Goal: Task Accomplishment & Management: Use online tool/utility

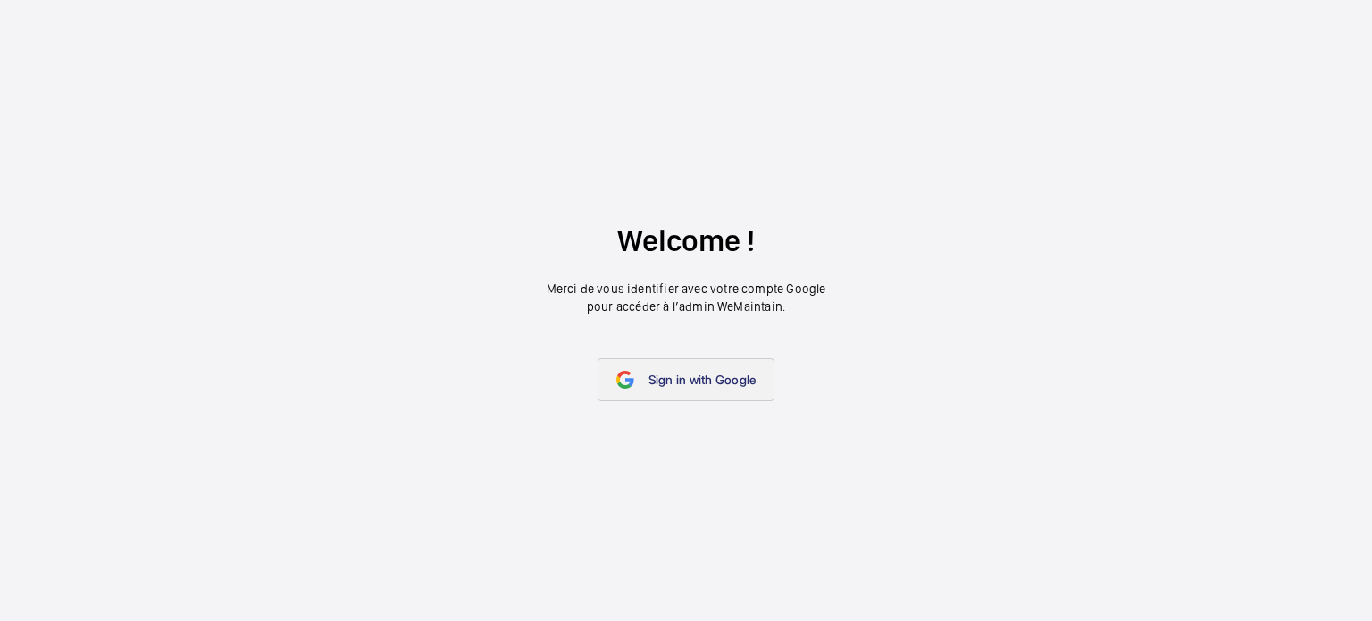
click at [689, 384] on span "Sign in with Google" at bounding box center [703, 380] width 108 height 14
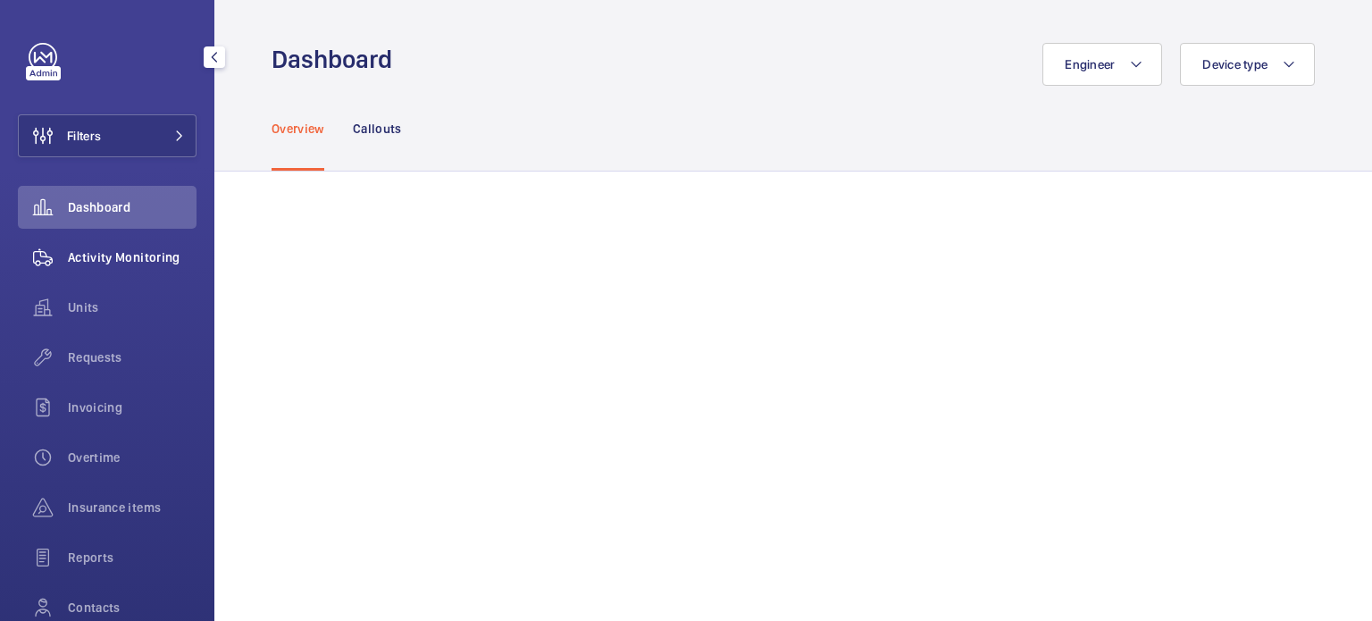
click at [150, 249] on span "Activity Monitoring" at bounding box center [132, 257] width 129 height 18
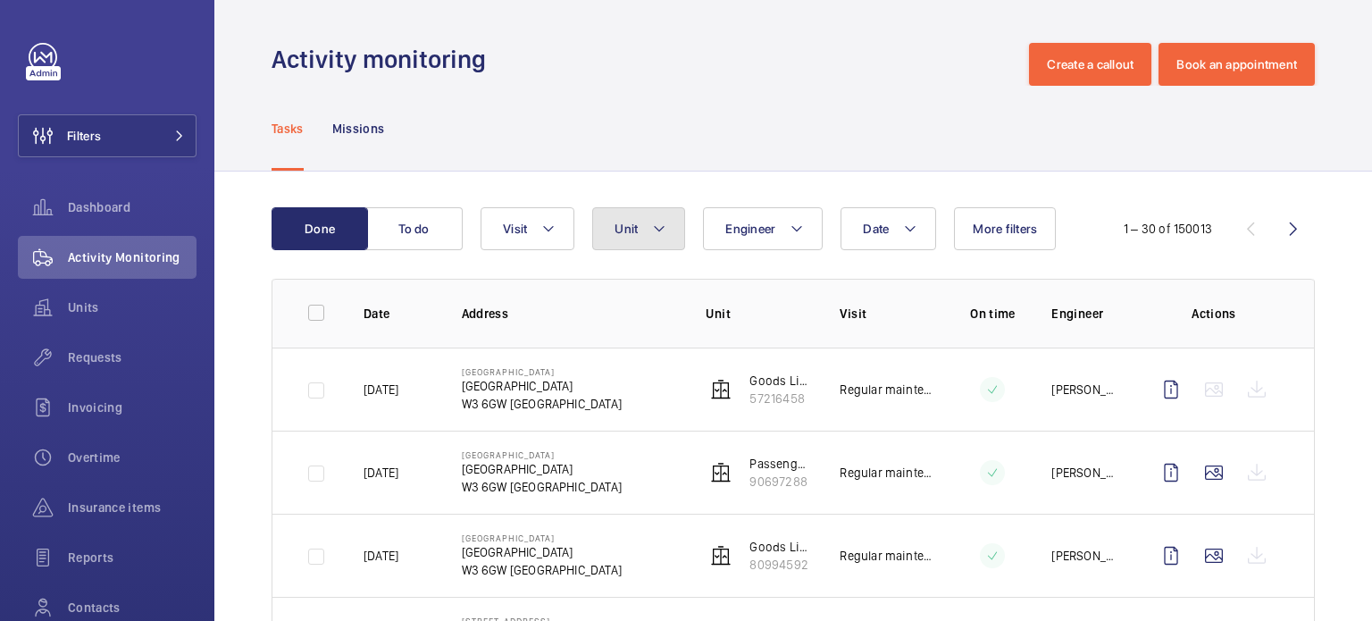
click at [666, 225] on mat-icon at bounding box center [659, 228] width 14 height 21
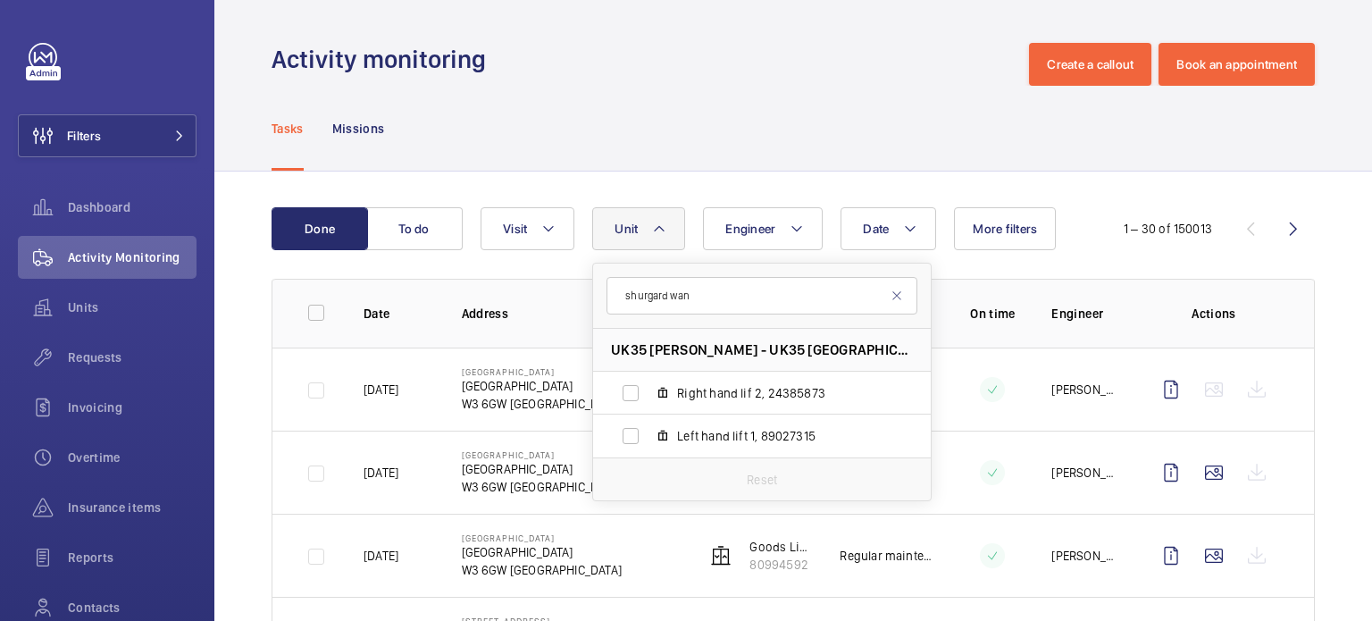
type input "shurgard wan"
click at [729, 432] on span "Left hand lift 1, 89027315" at bounding box center [780, 436] width 207 height 18
click at [649, 432] on input "Left hand lift 1, 89027315" at bounding box center [631, 436] width 36 height 36
checkbox input "true"
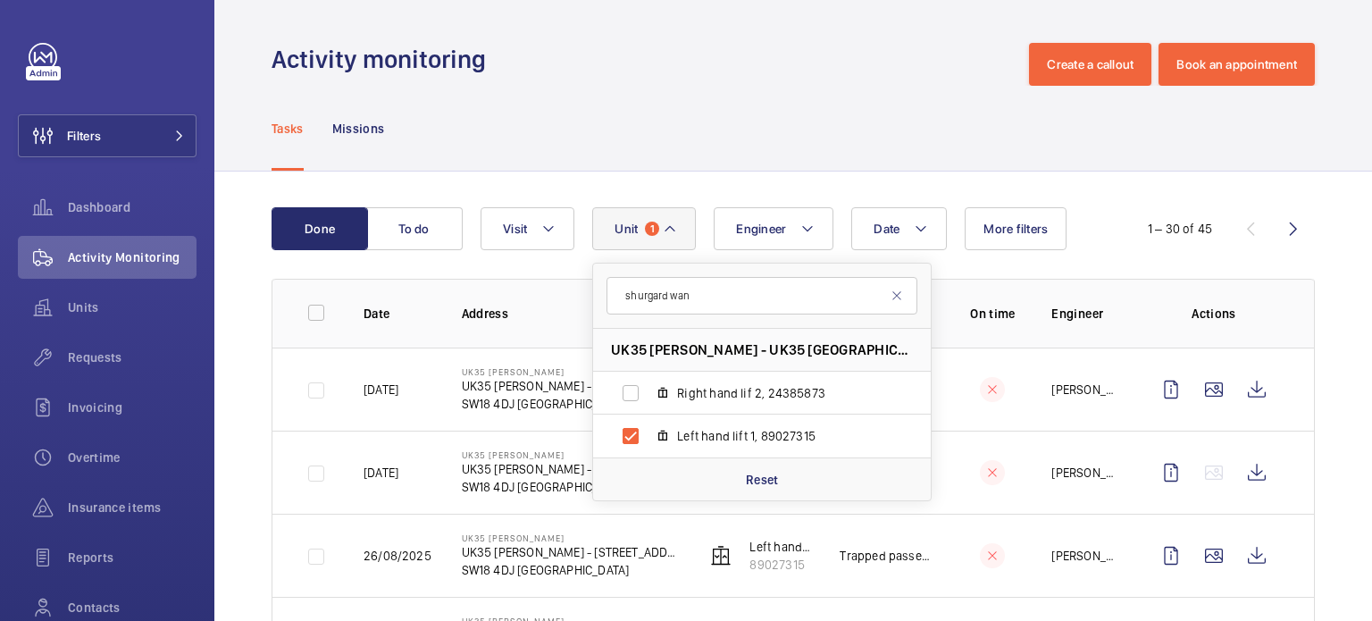
click at [947, 412] on td at bounding box center [978, 389] width 89 height 83
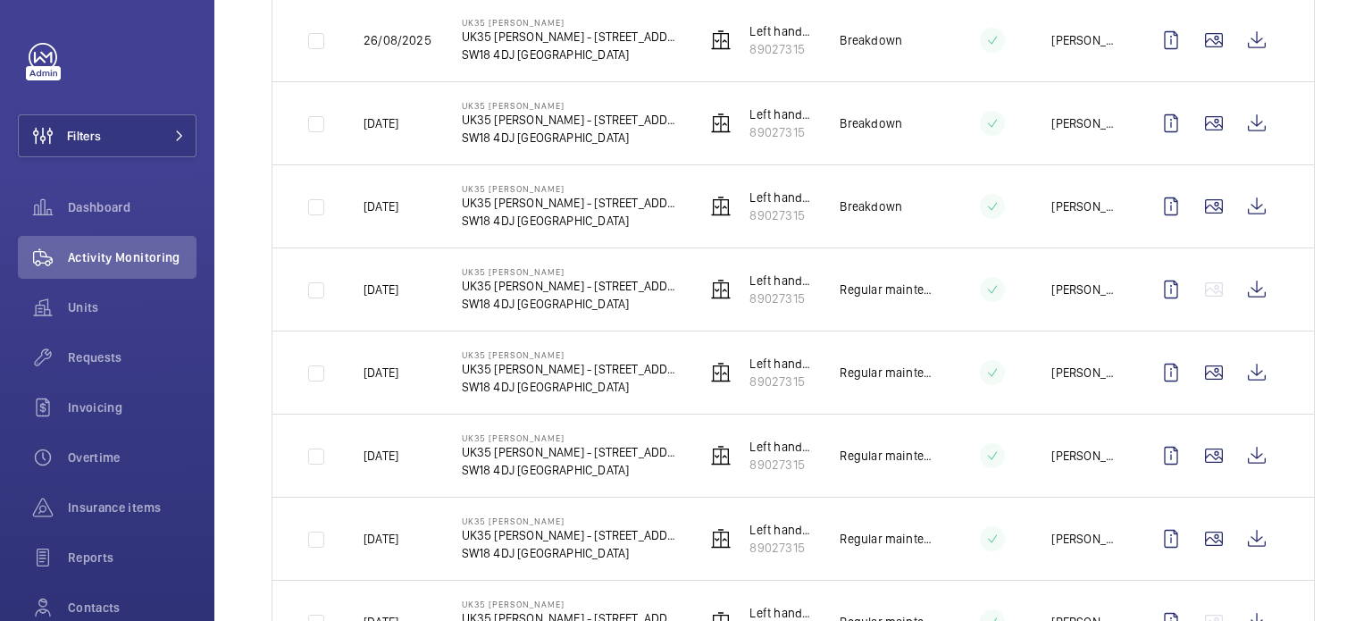
scroll to position [625, 0]
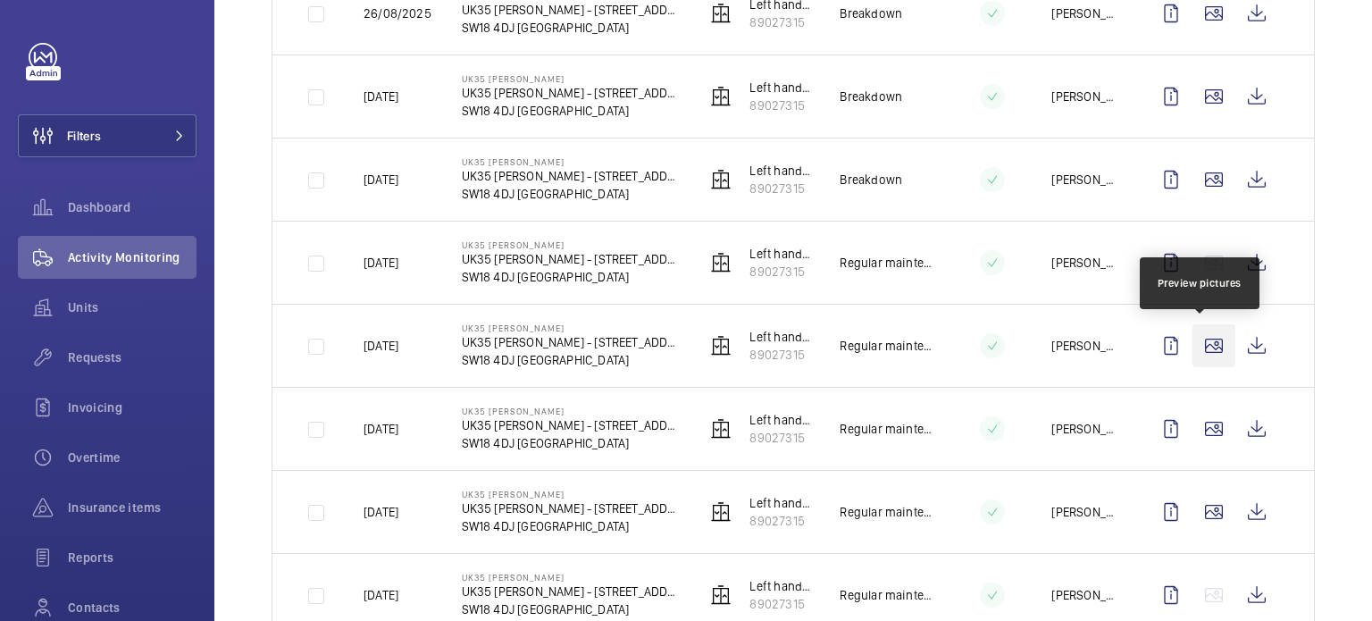
click at [1201, 345] on wm-front-icon-button at bounding box center [1214, 345] width 43 height 43
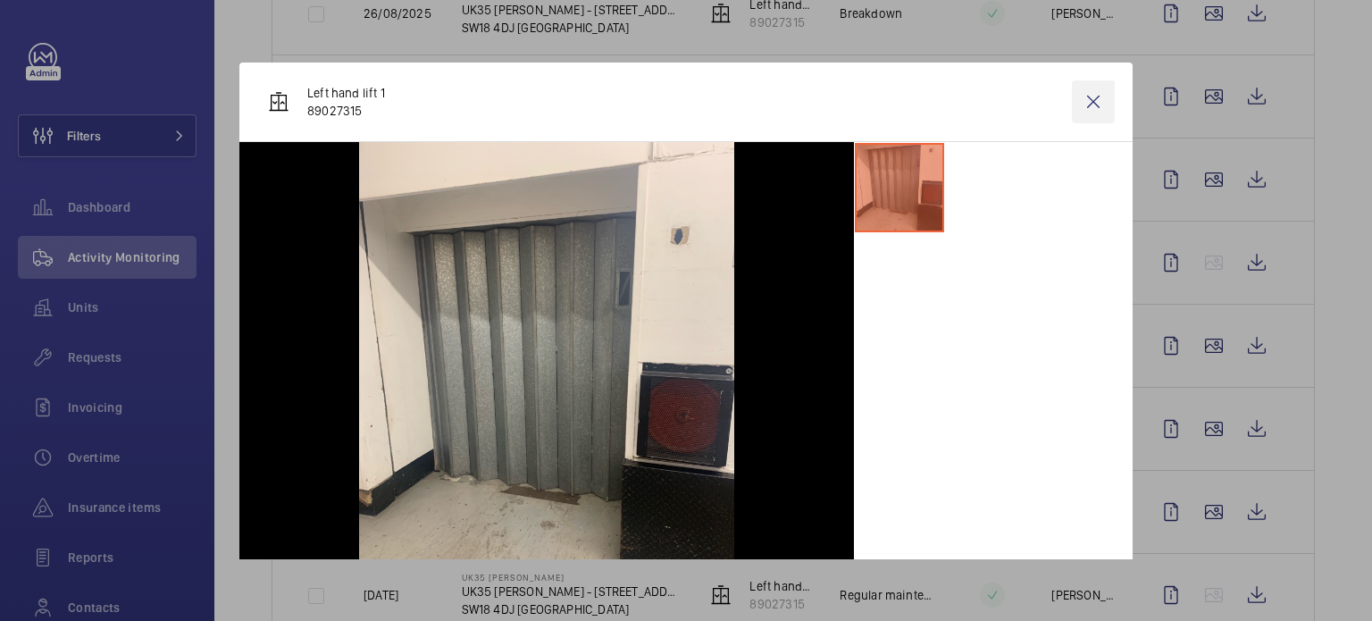
click at [1075, 97] on wm-front-icon-button at bounding box center [1093, 101] width 43 height 43
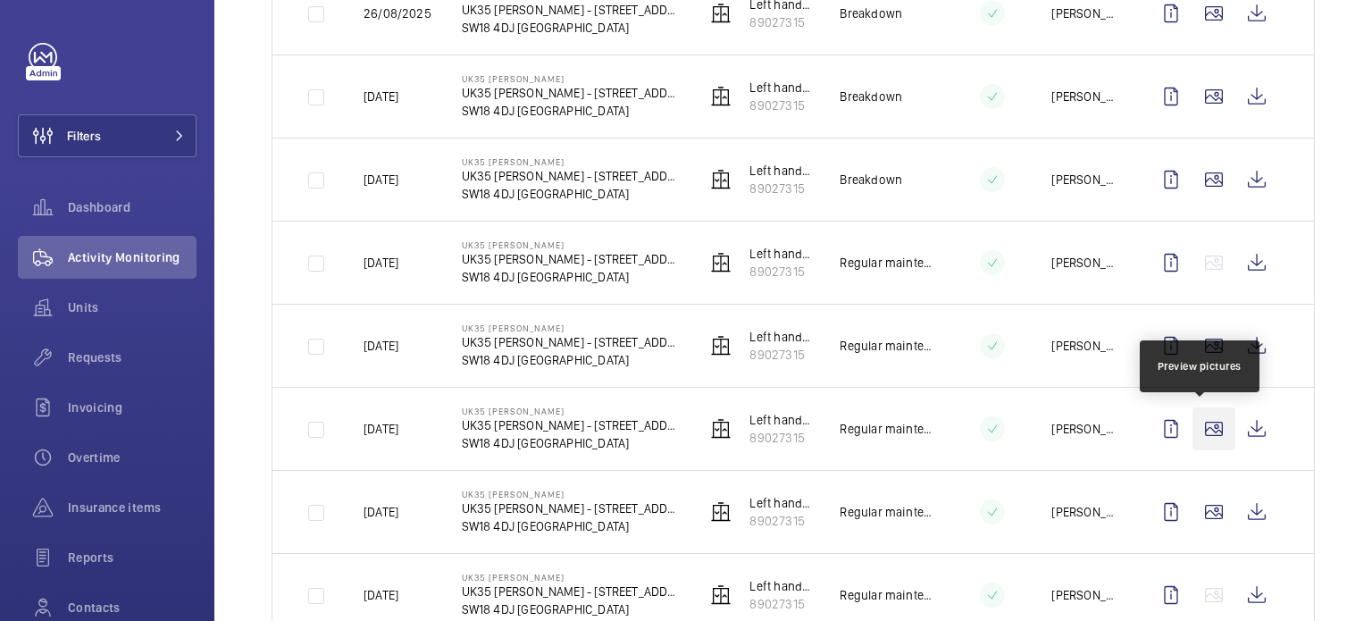
click at [1201, 430] on wm-front-icon-button at bounding box center [1214, 428] width 43 height 43
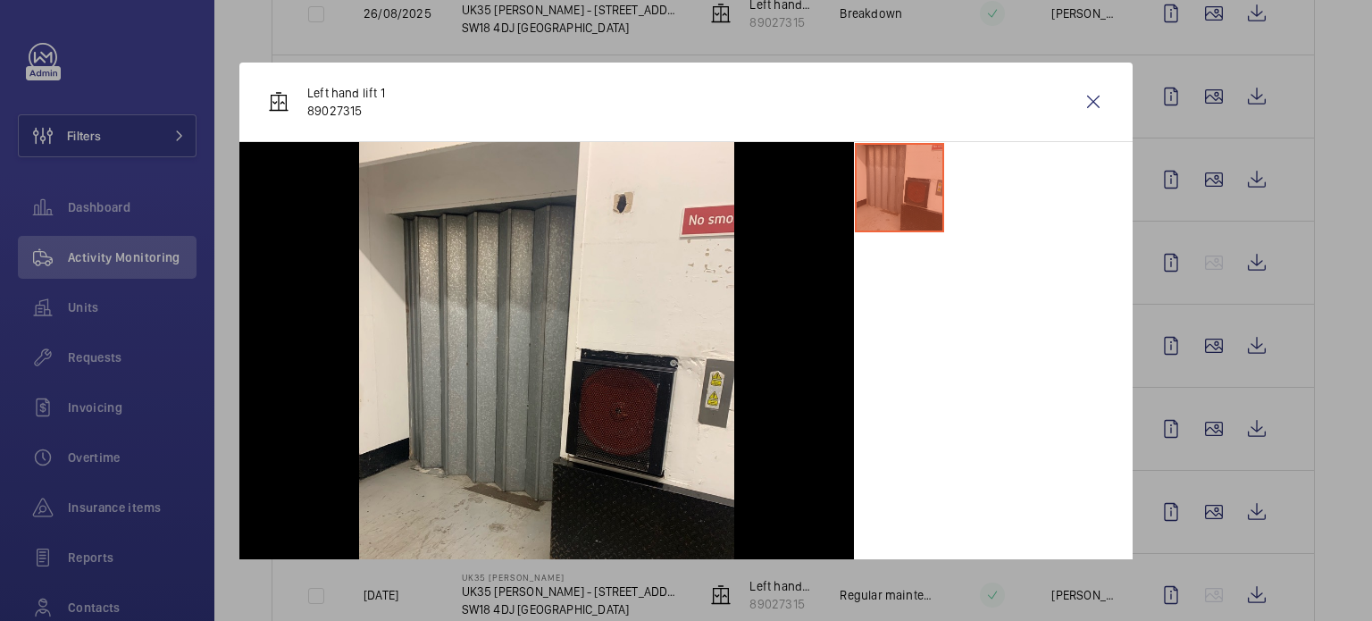
click at [1200, 392] on div at bounding box center [686, 310] width 1372 height 621
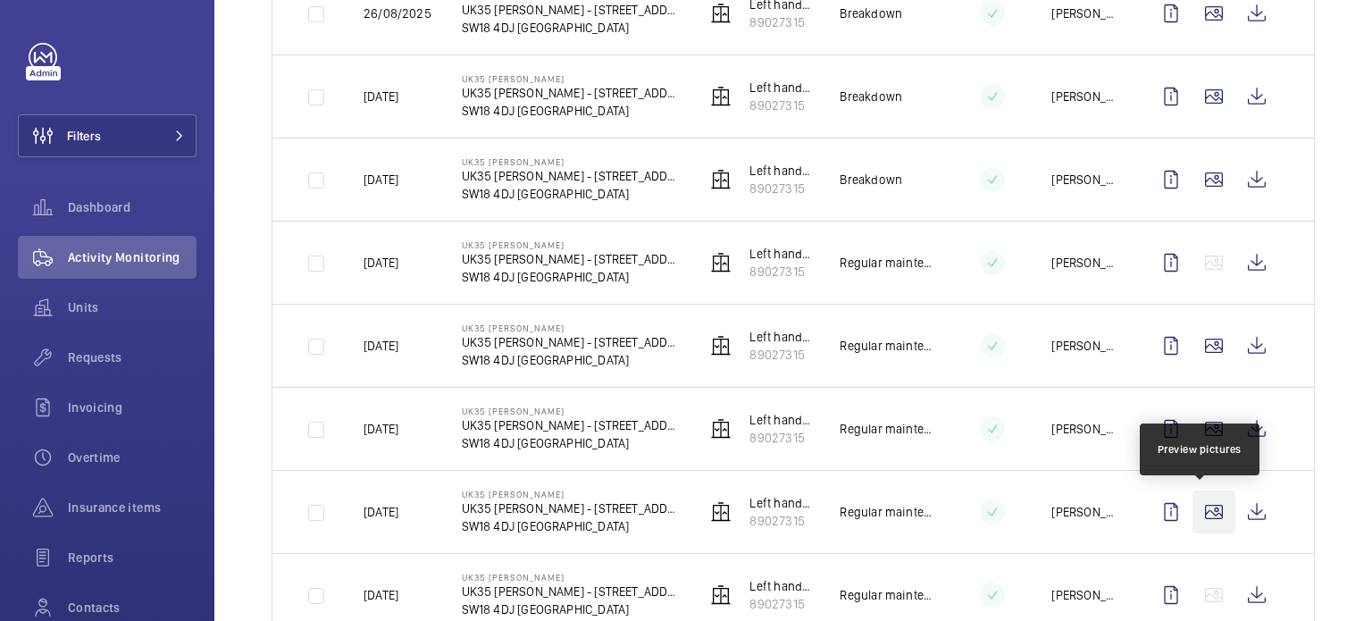
click at [1204, 509] on wm-front-icon-button at bounding box center [1214, 512] width 43 height 43
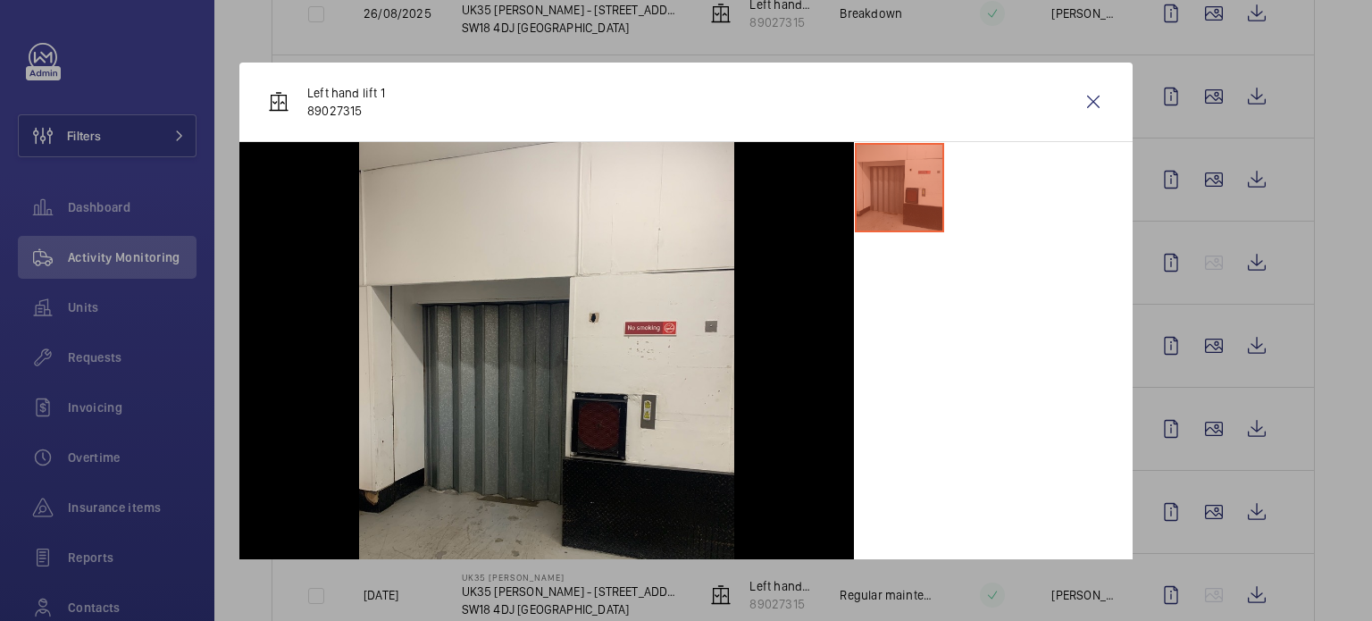
click at [1187, 455] on div at bounding box center [686, 310] width 1372 height 621
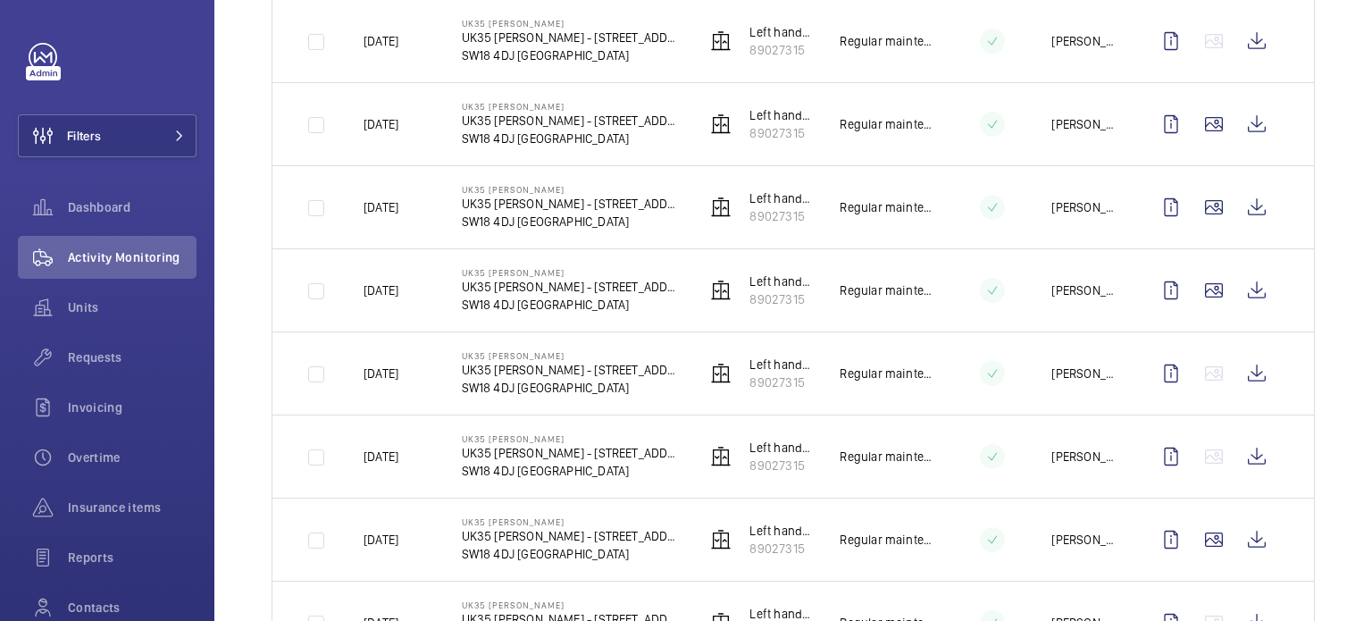
scroll to position [893, 0]
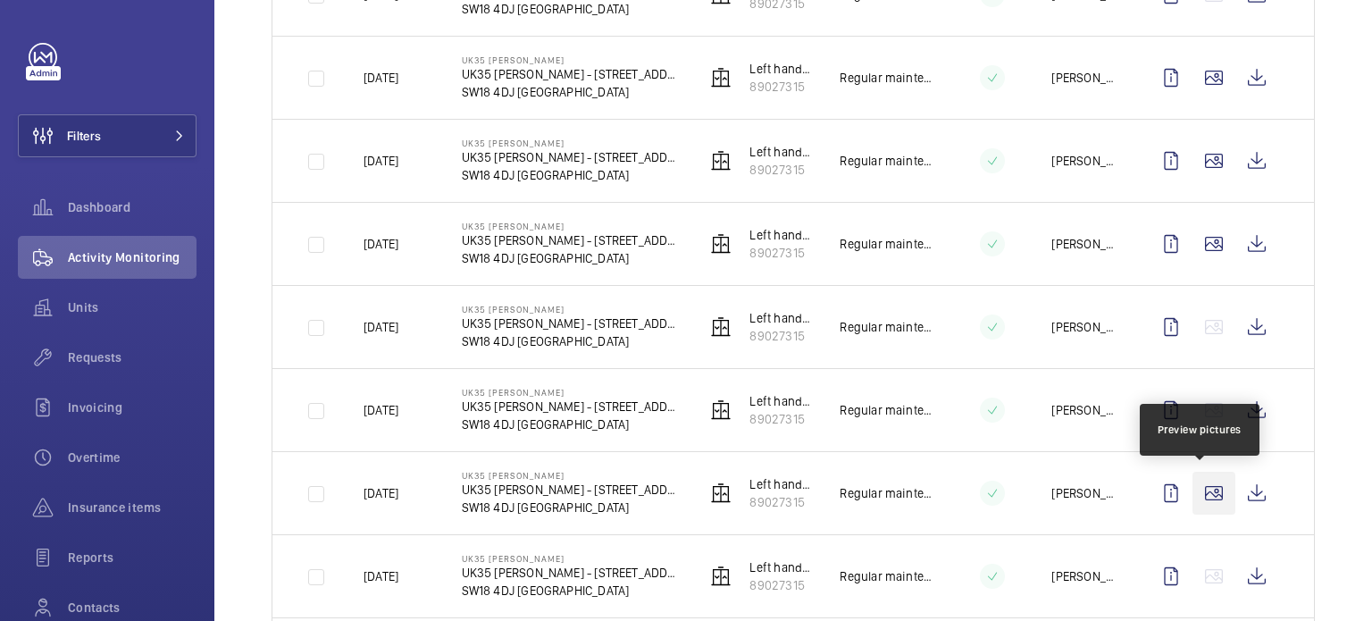
click at [1203, 491] on wm-front-icon-button at bounding box center [1214, 493] width 43 height 43
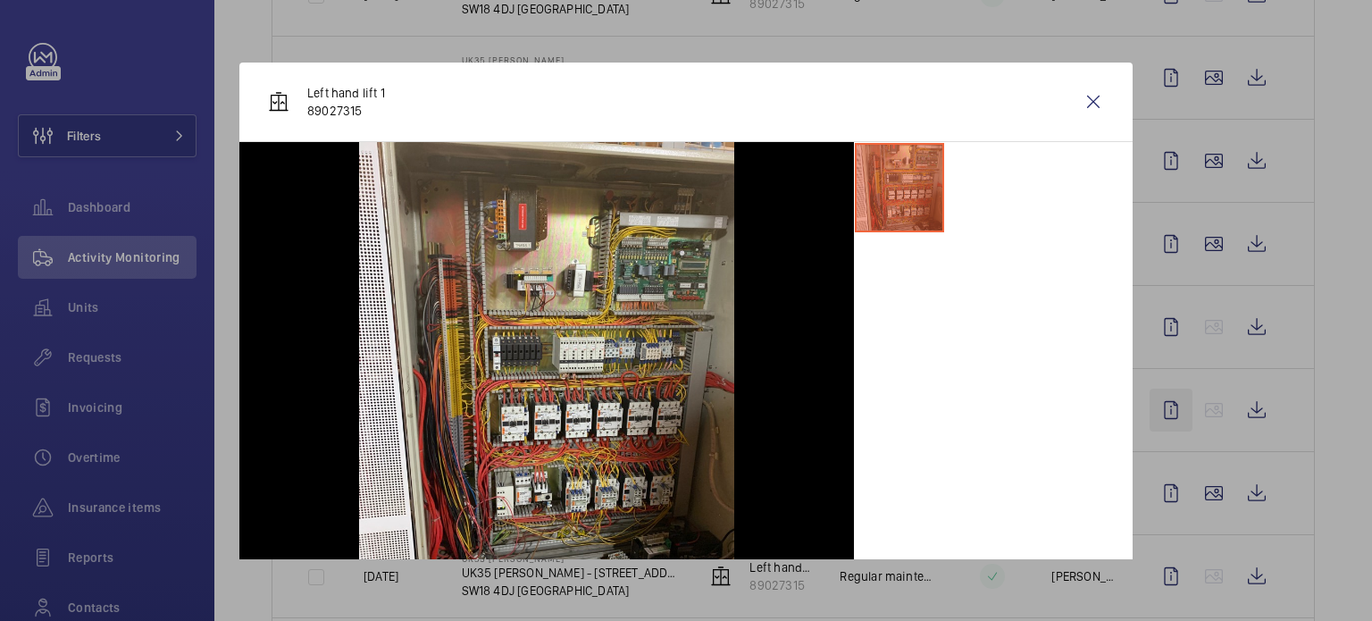
click at [1158, 415] on div at bounding box center [686, 310] width 1372 height 621
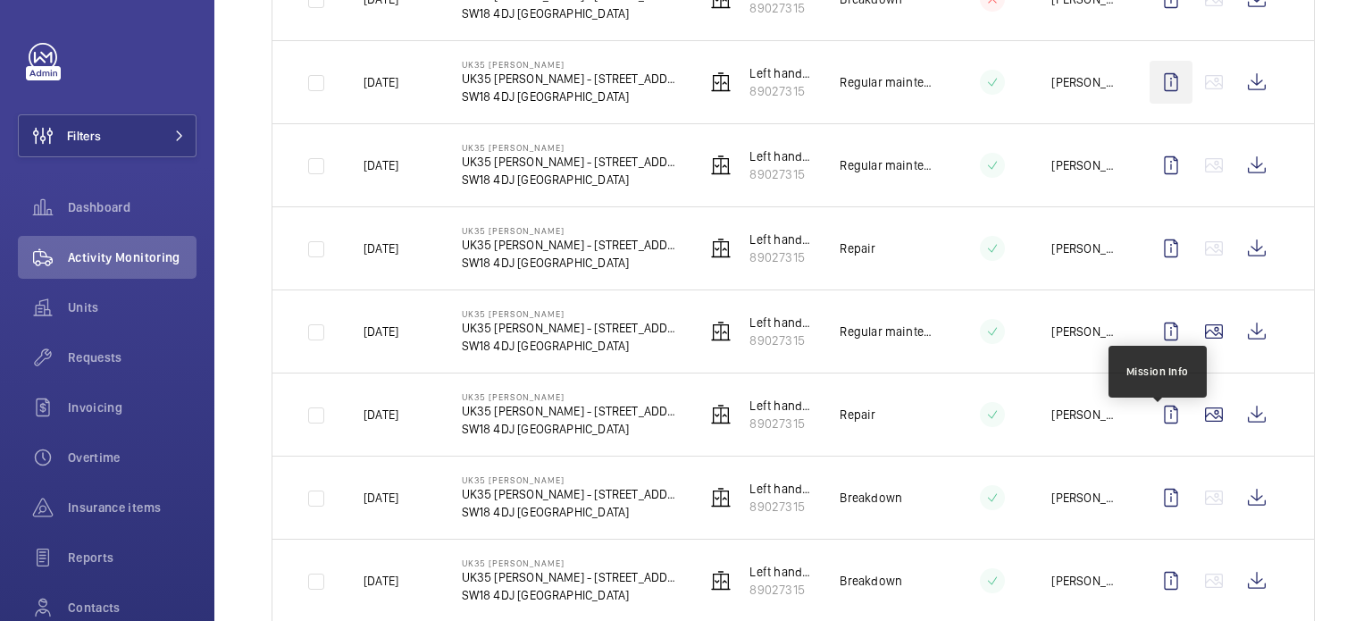
scroll to position [2055, 0]
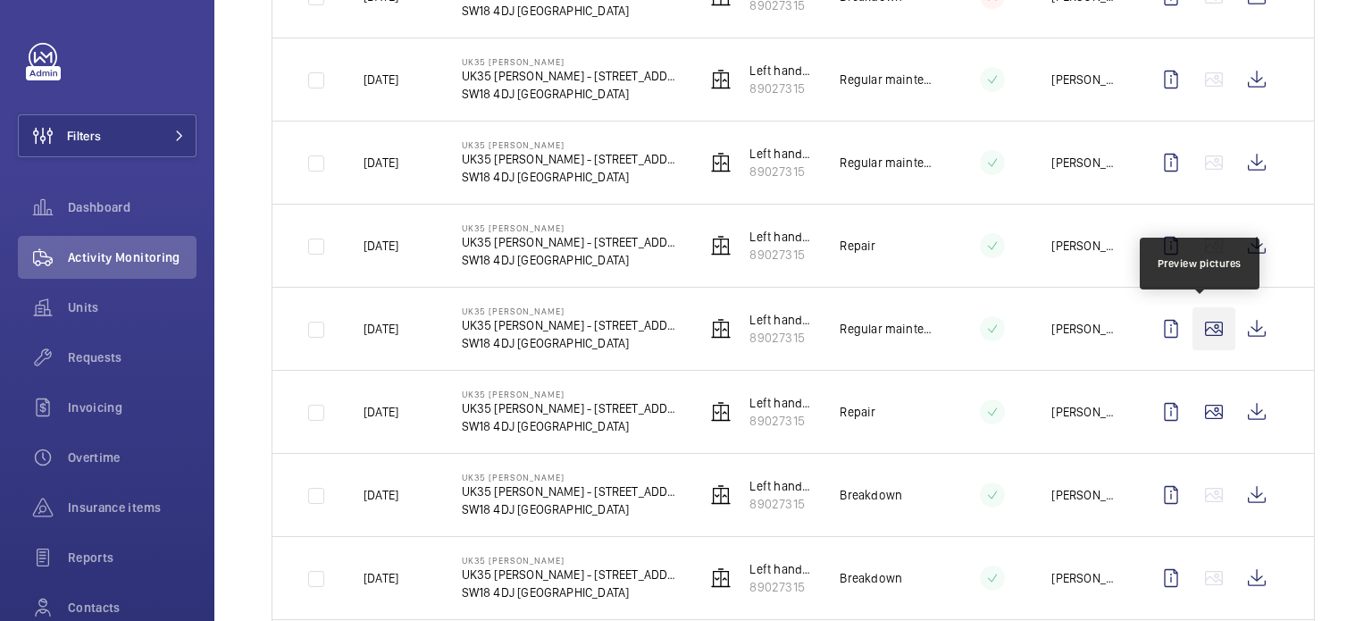
click at [1205, 330] on wm-front-icon-button at bounding box center [1214, 328] width 43 height 43
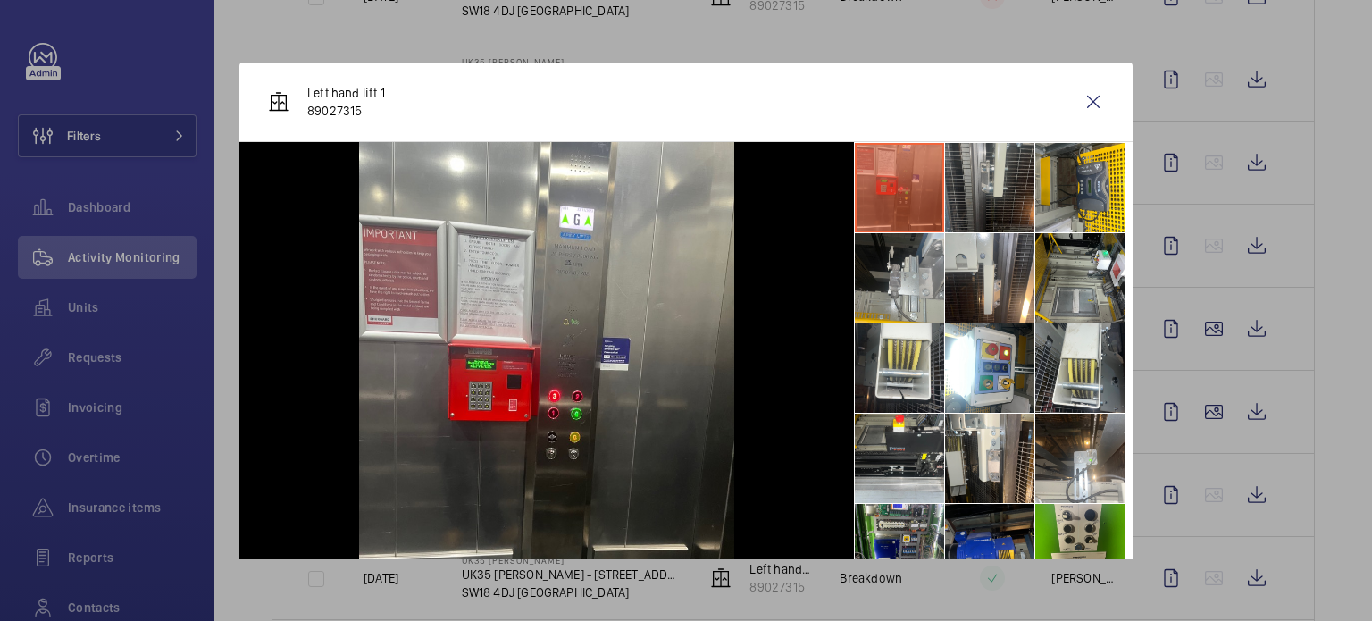
click at [997, 206] on li at bounding box center [989, 187] width 89 height 89
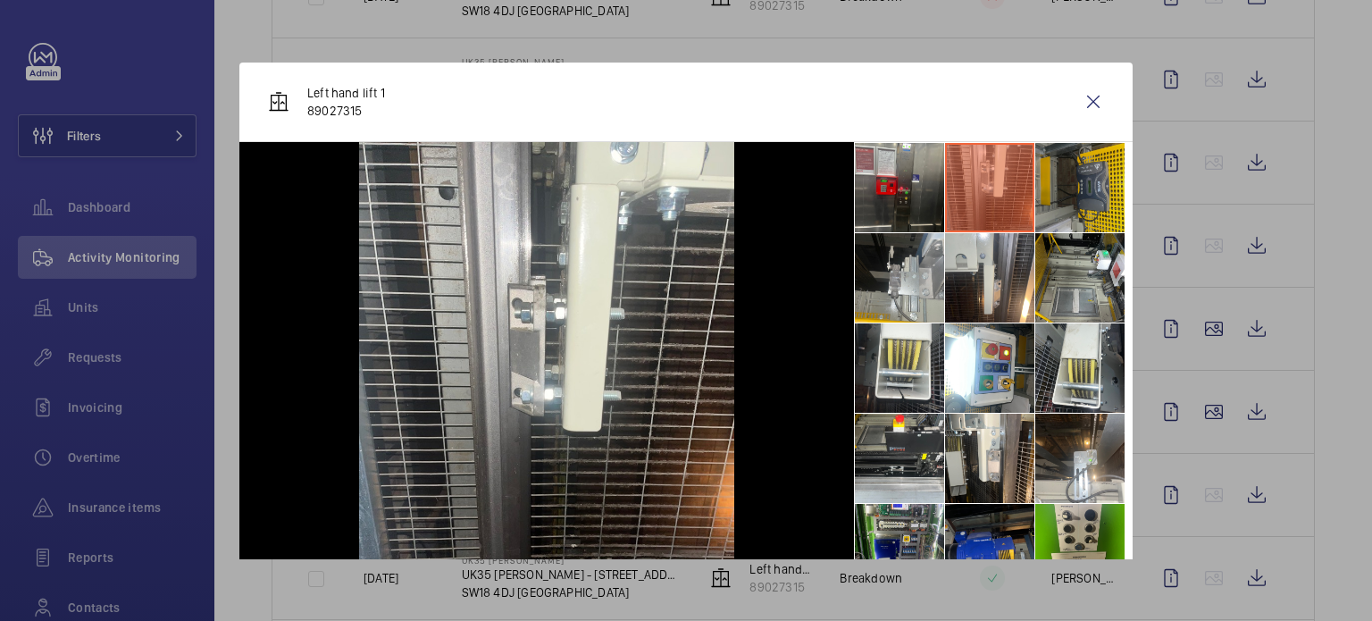
click at [1050, 197] on li at bounding box center [1080, 187] width 89 height 89
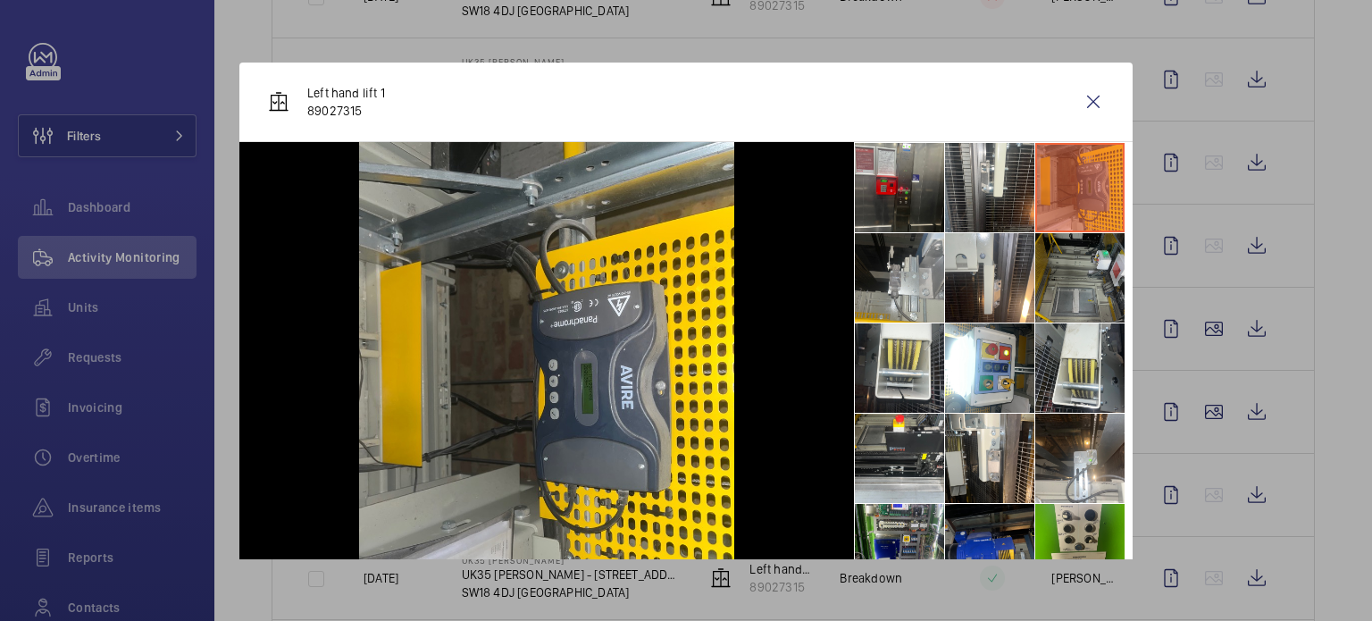
click at [1069, 301] on li at bounding box center [1080, 277] width 89 height 89
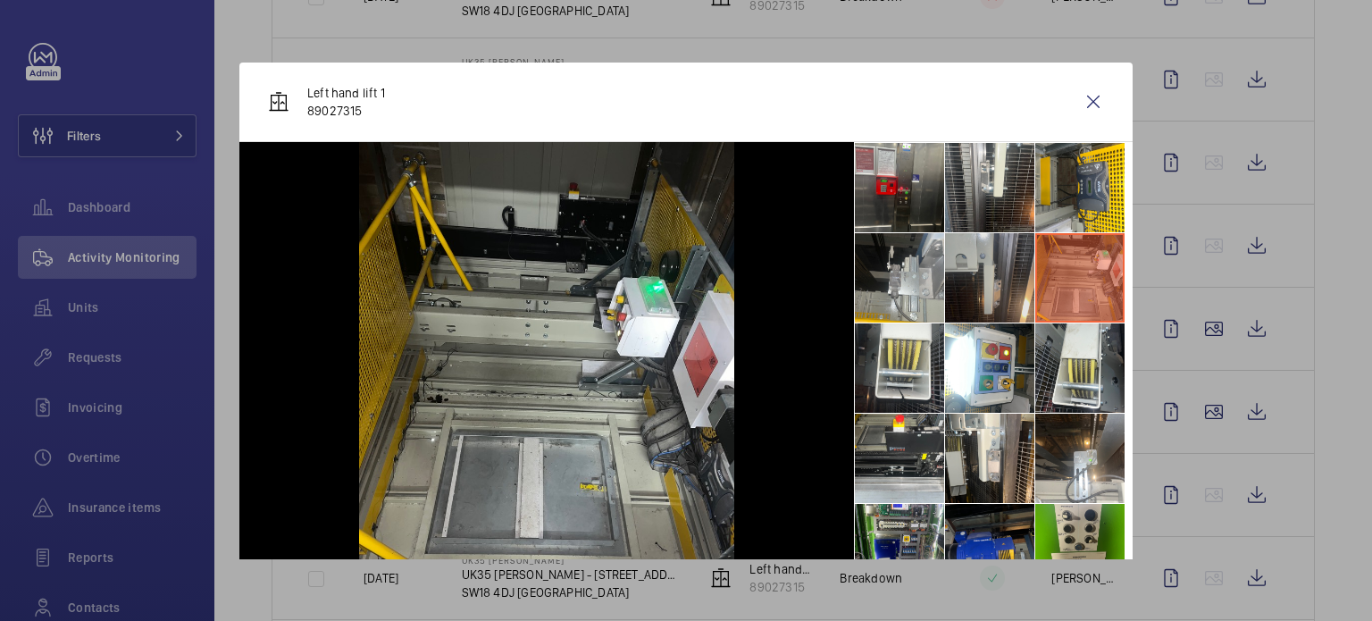
click at [965, 278] on li at bounding box center [989, 277] width 89 height 89
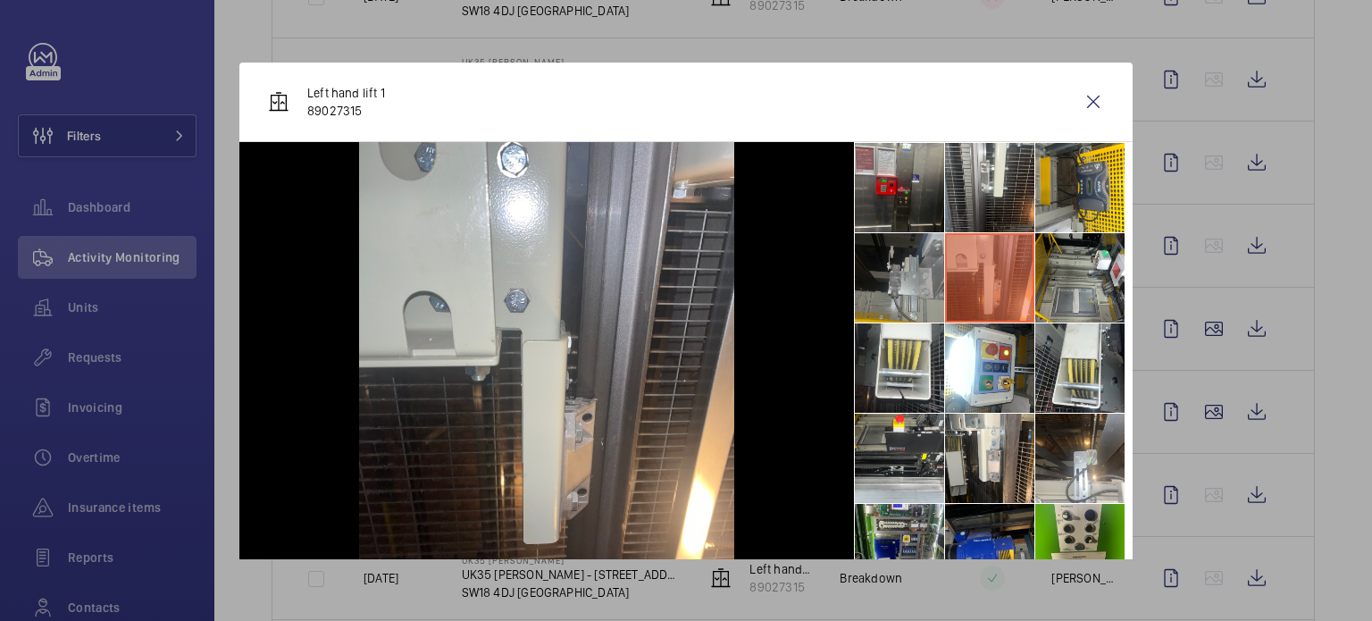
click at [874, 284] on li at bounding box center [899, 277] width 89 height 89
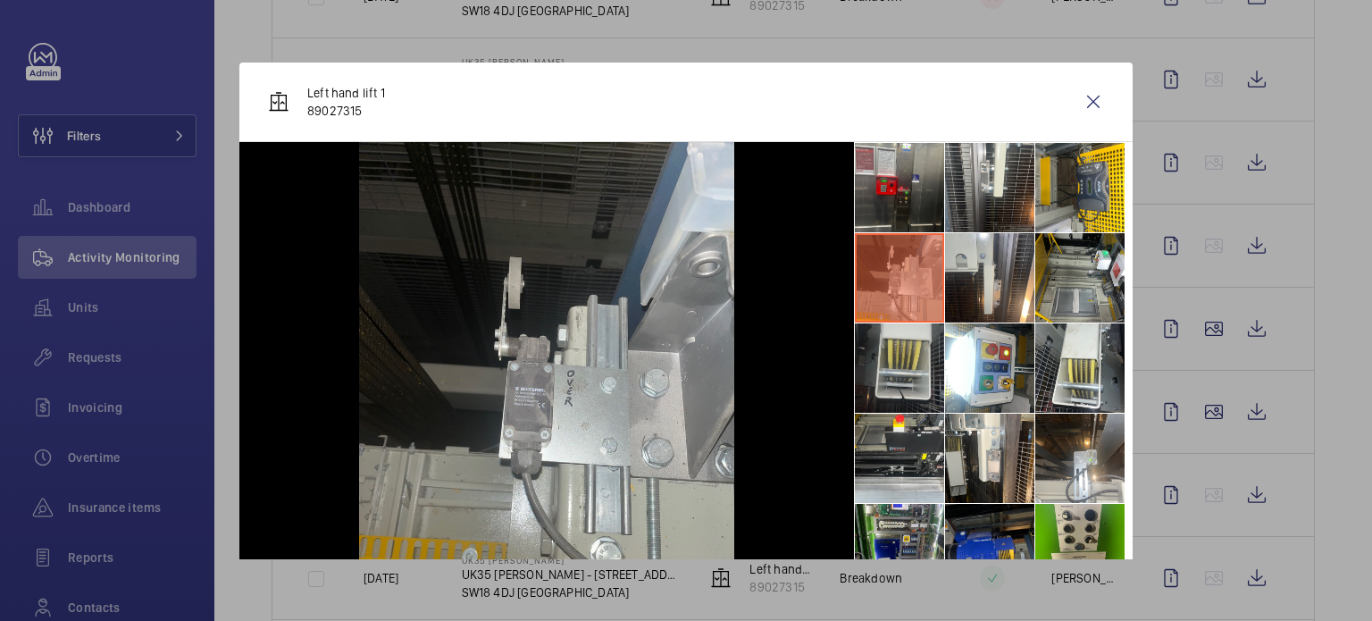
click at [892, 353] on li at bounding box center [899, 367] width 89 height 89
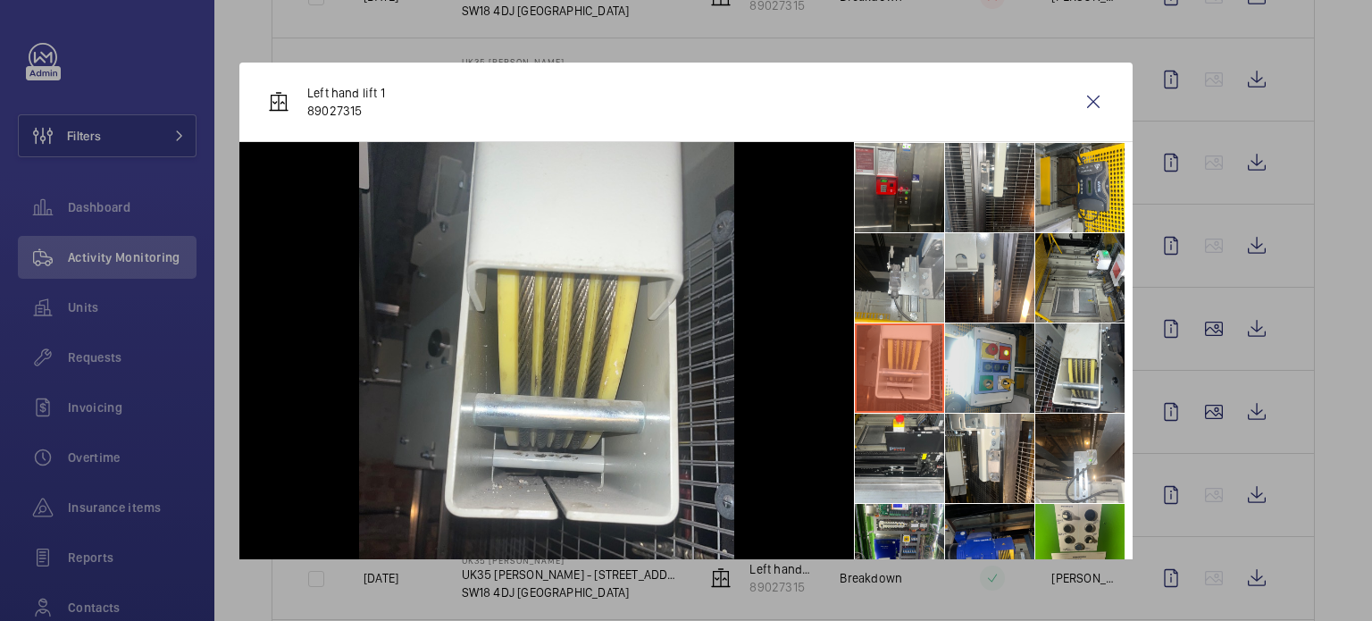
click at [958, 354] on li at bounding box center [989, 367] width 89 height 89
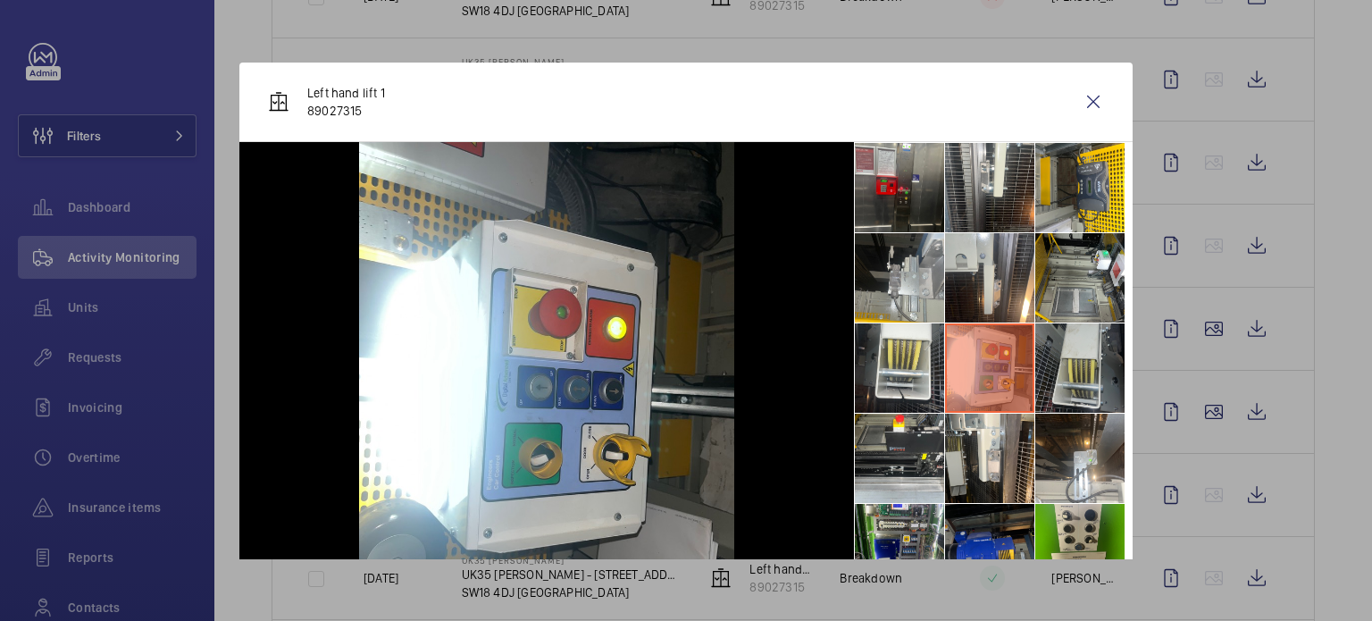
click at [1061, 364] on li at bounding box center [1080, 367] width 89 height 89
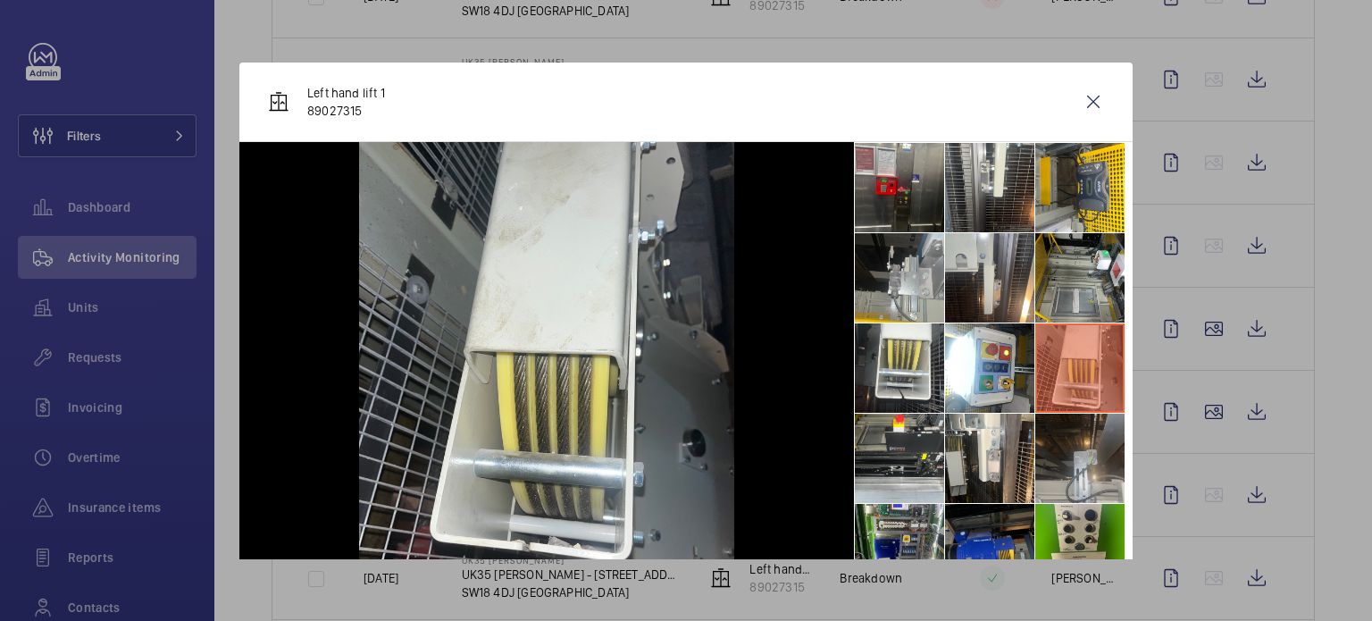
click at [1057, 457] on li at bounding box center [1080, 458] width 89 height 89
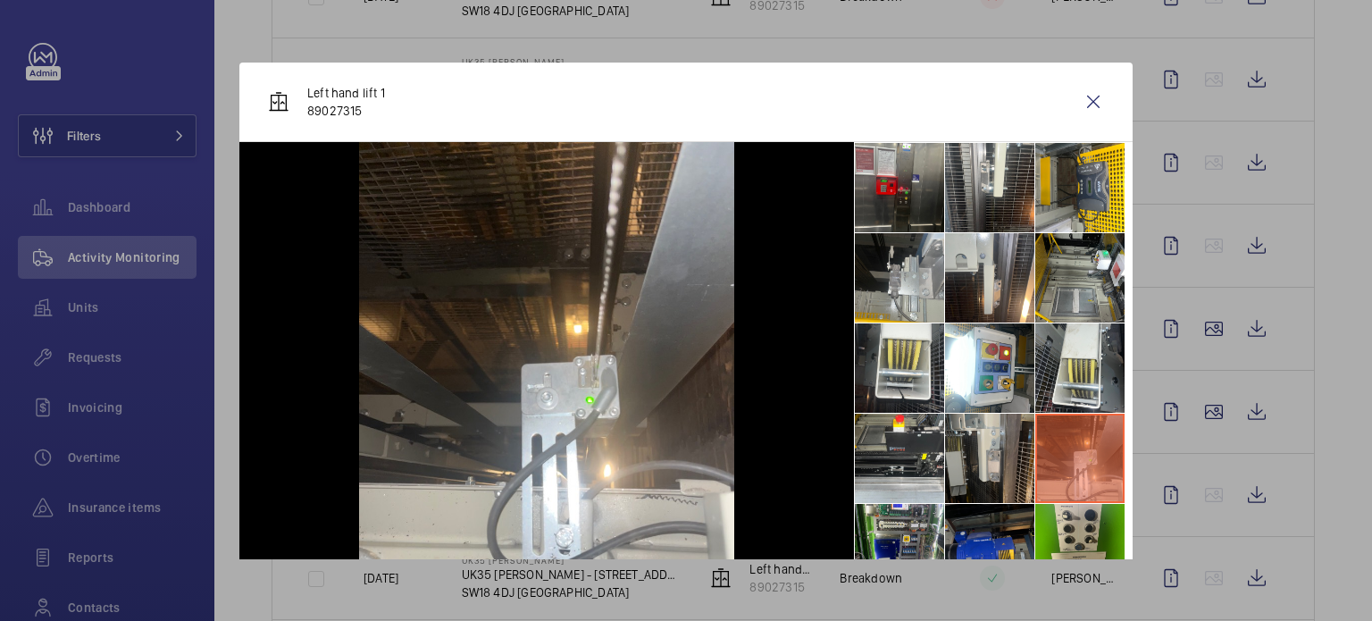
click at [973, 453] on li at bounding box center [989, 458] width 89 height 89
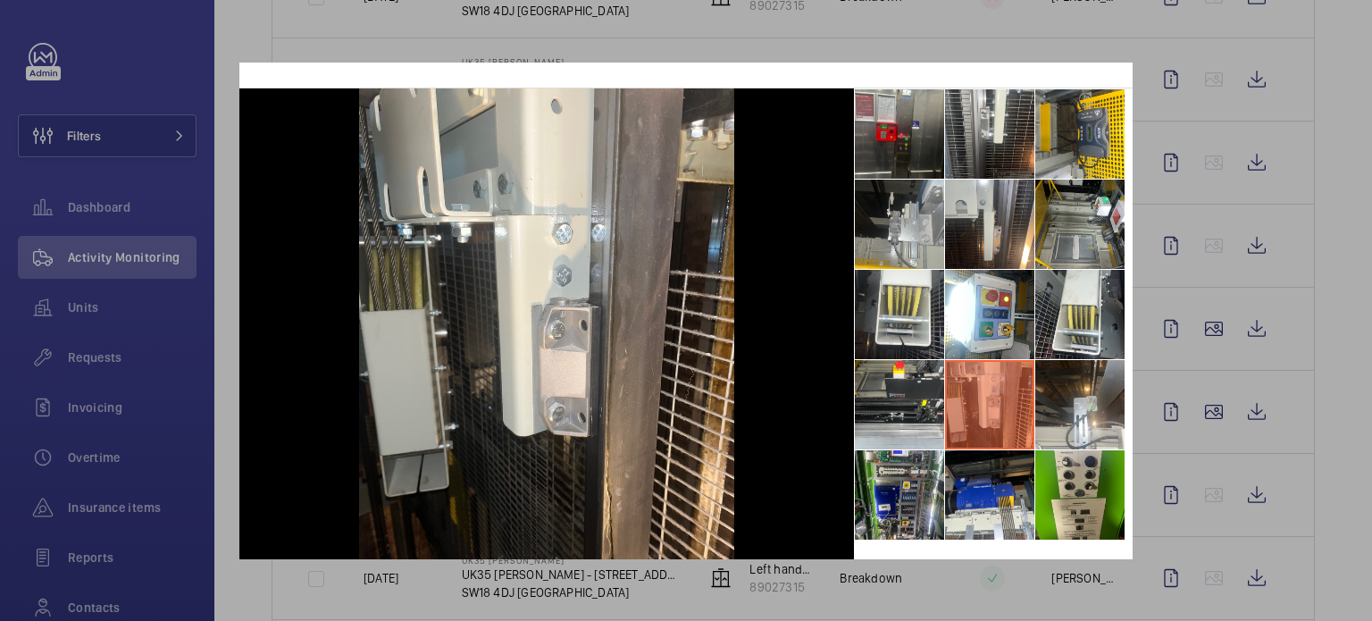
scroll to position [82, 0]
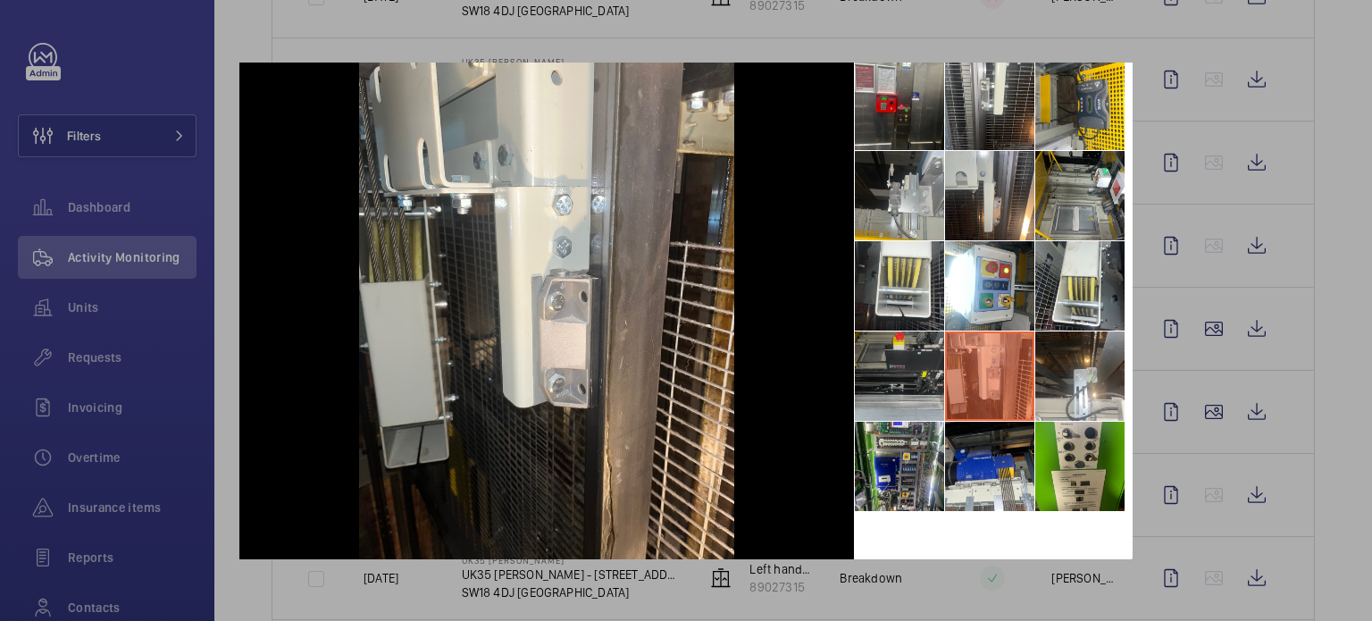
click at [911, 370] on li at bounding box center [899, 375] width 89 height 89
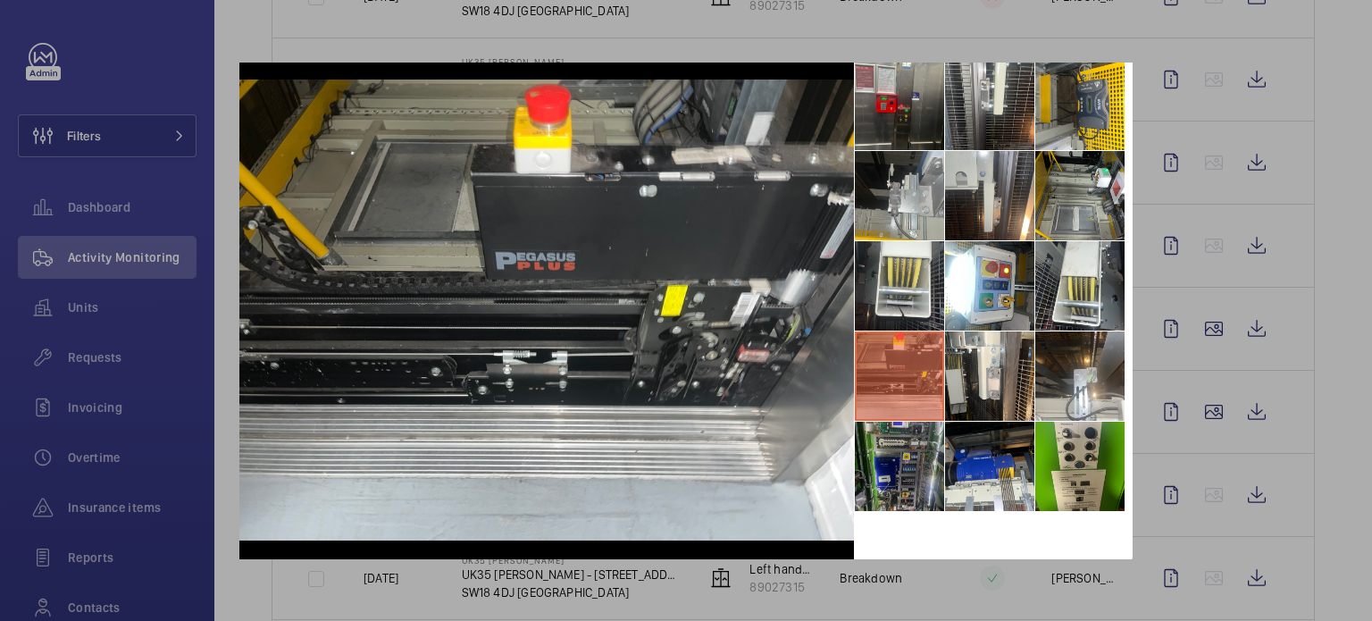
click at [895, 453] on li at bounding box center [899, 466] width 89 height 89
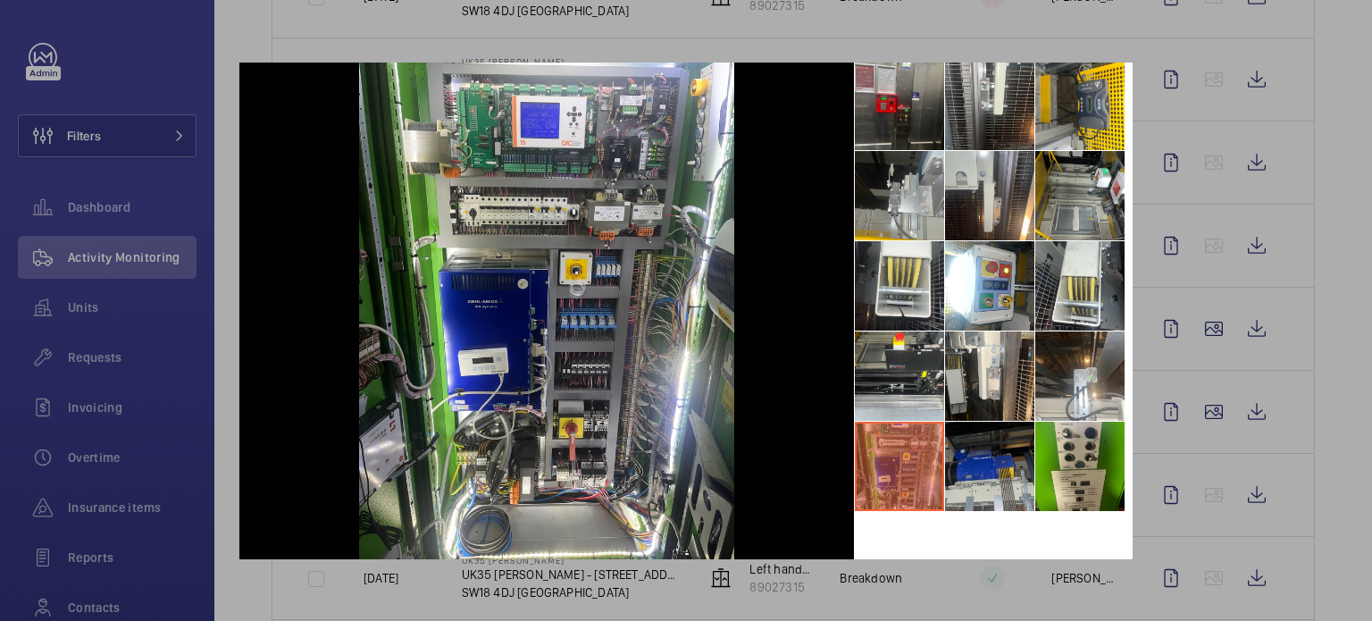
click at [983, 461] on li at bounding box center [989, 466] width 89 height 89
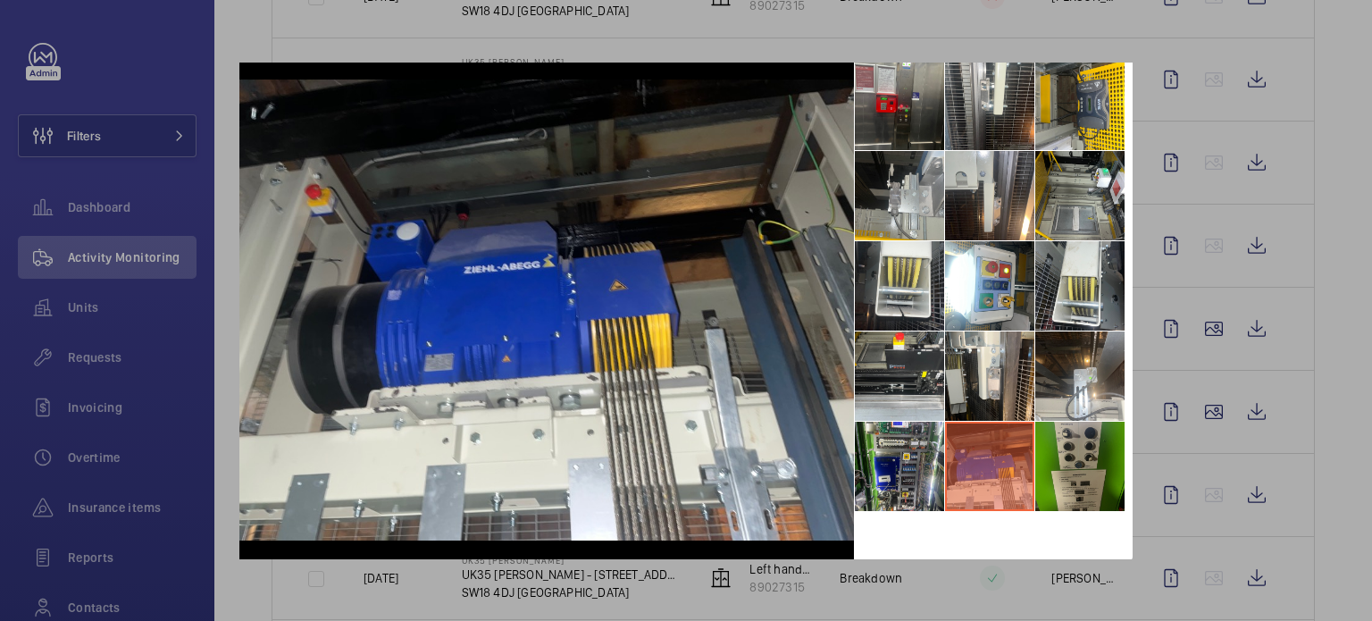
click at [1074, 453] on li at bounding box center [1080, 466] width 89 height 89
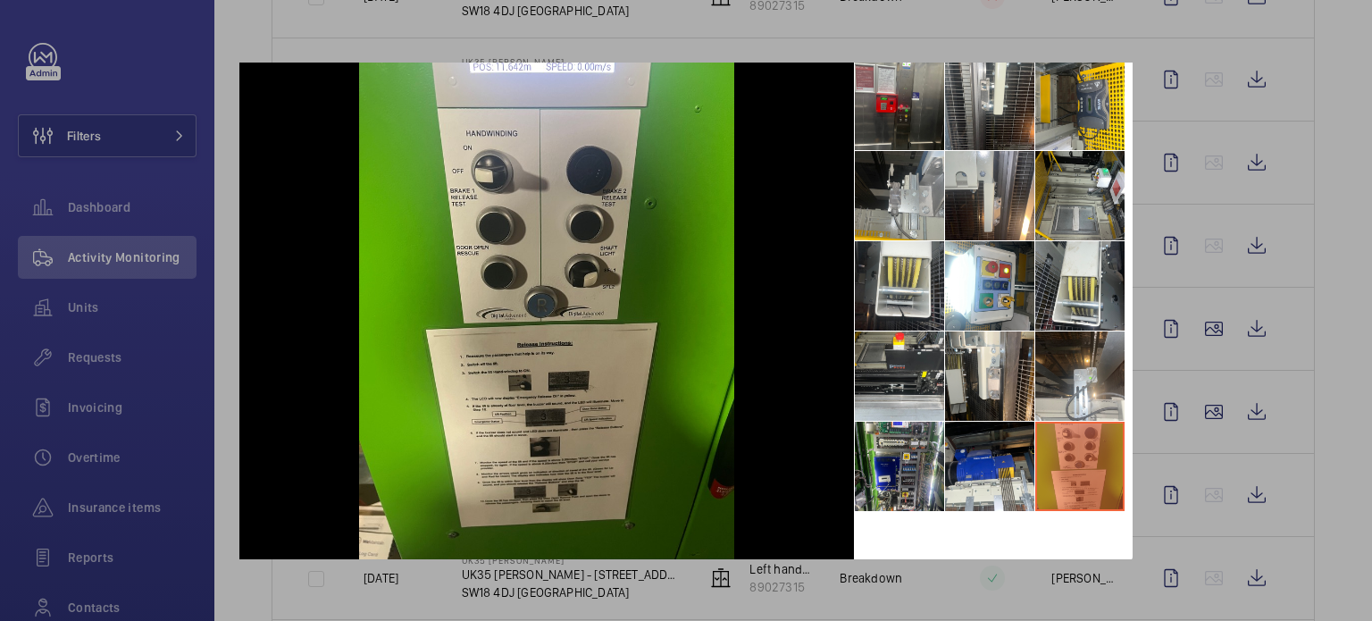
click at [1170, 128] on div at bounding box center [686, 310] width 1372 height 621
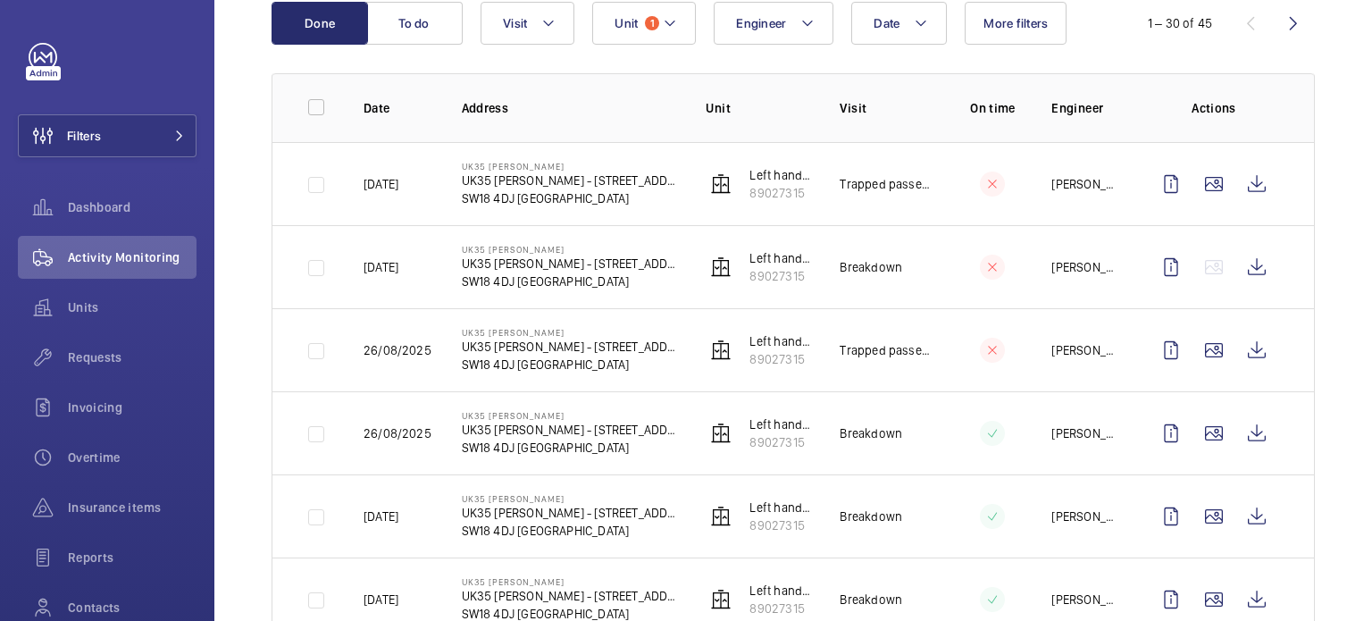
scroll to position [202, 0]
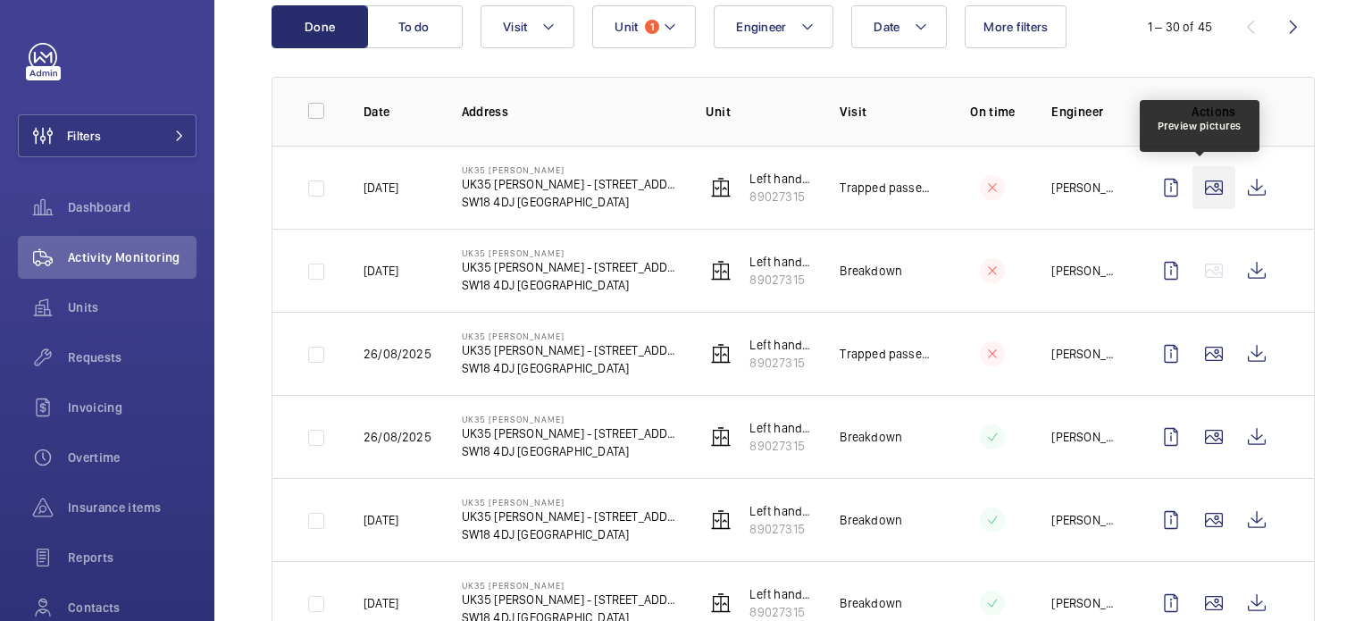
click at [1203, 195] on wm-front-icon-button at bounding box center [1214, 187] width 43 height 43
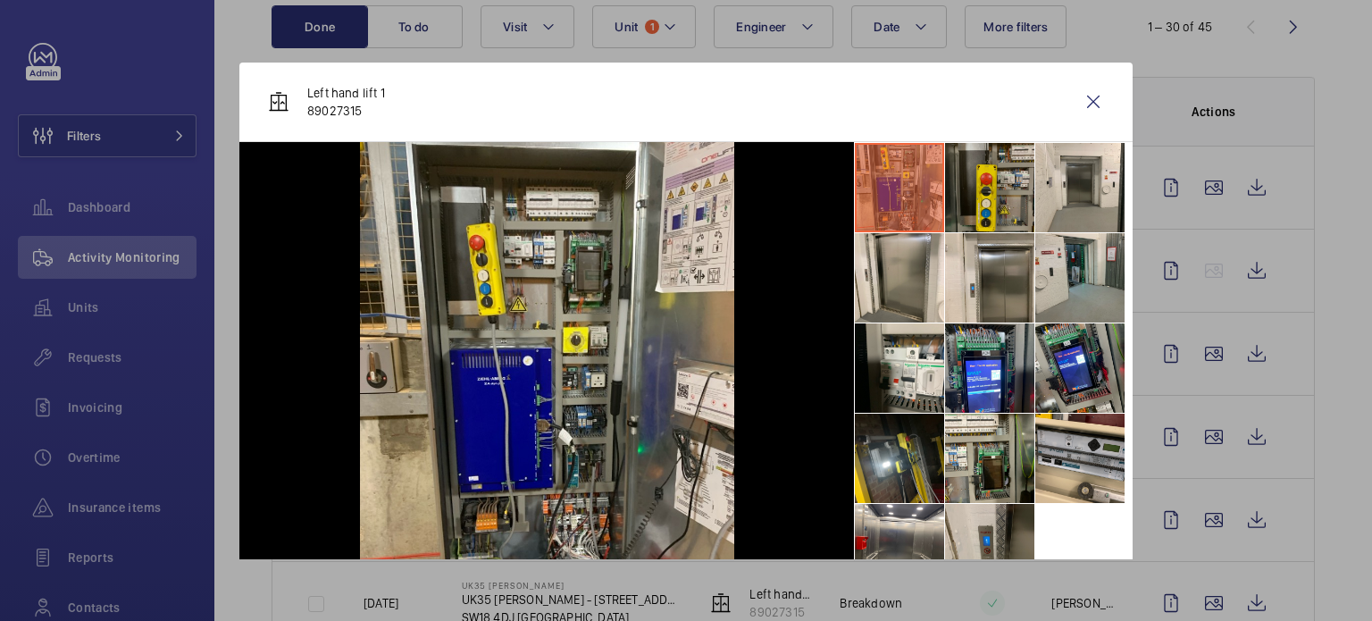
click at [967, 205] on li at bounding box center [989, 187] width 89 height 89
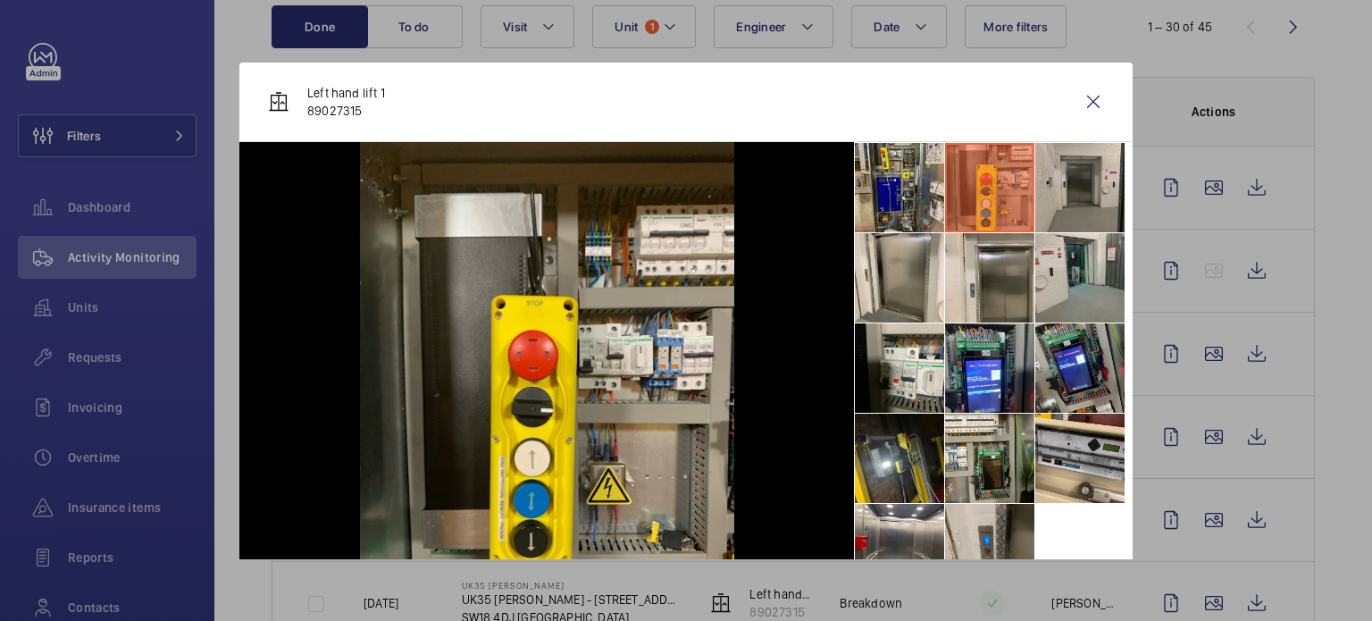
click at [1059, 195] on li at bounding box center [1080, 187] width 89 height 89
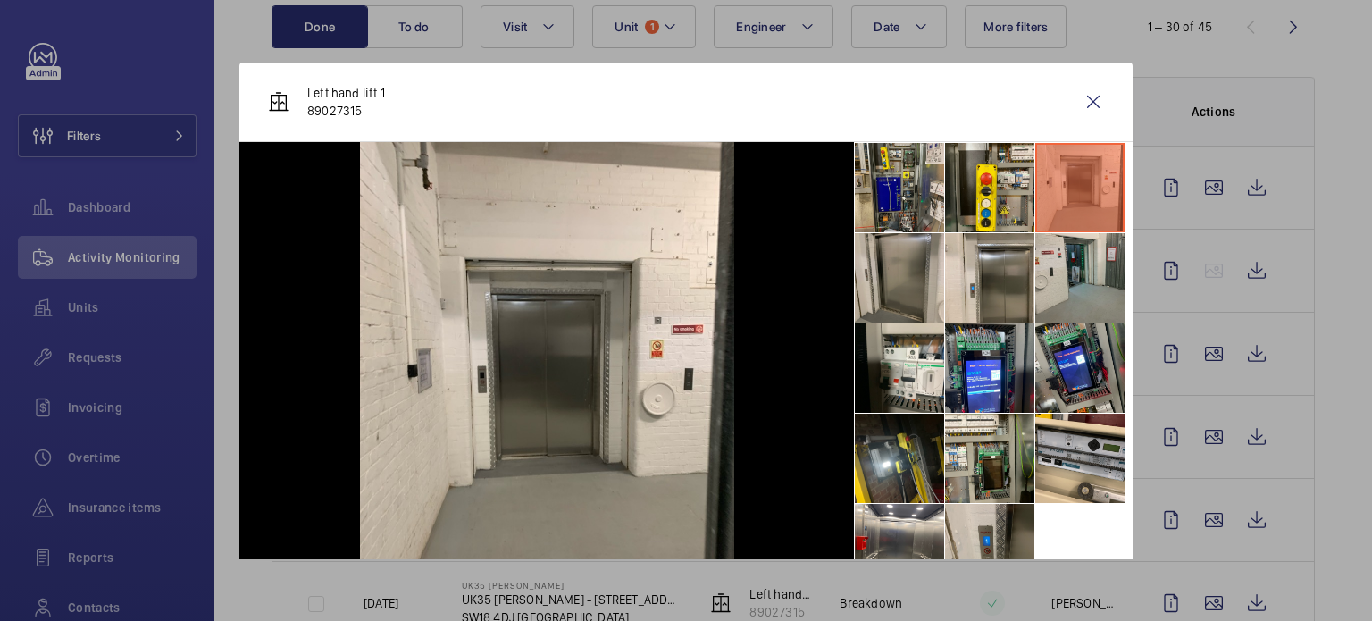
click at [897, 279] on li at bounding box center [899, 277] width 89 height 89
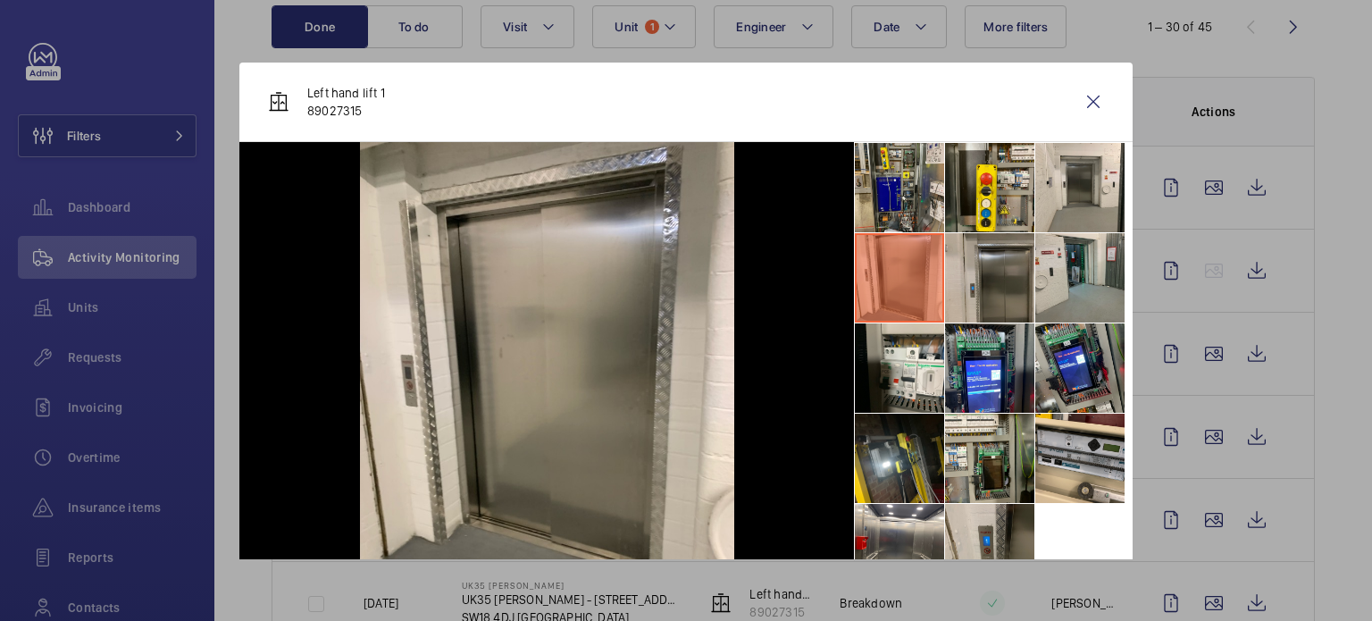
click at [968, 273] on li at bounding box center [989, 277] width 89 height 89
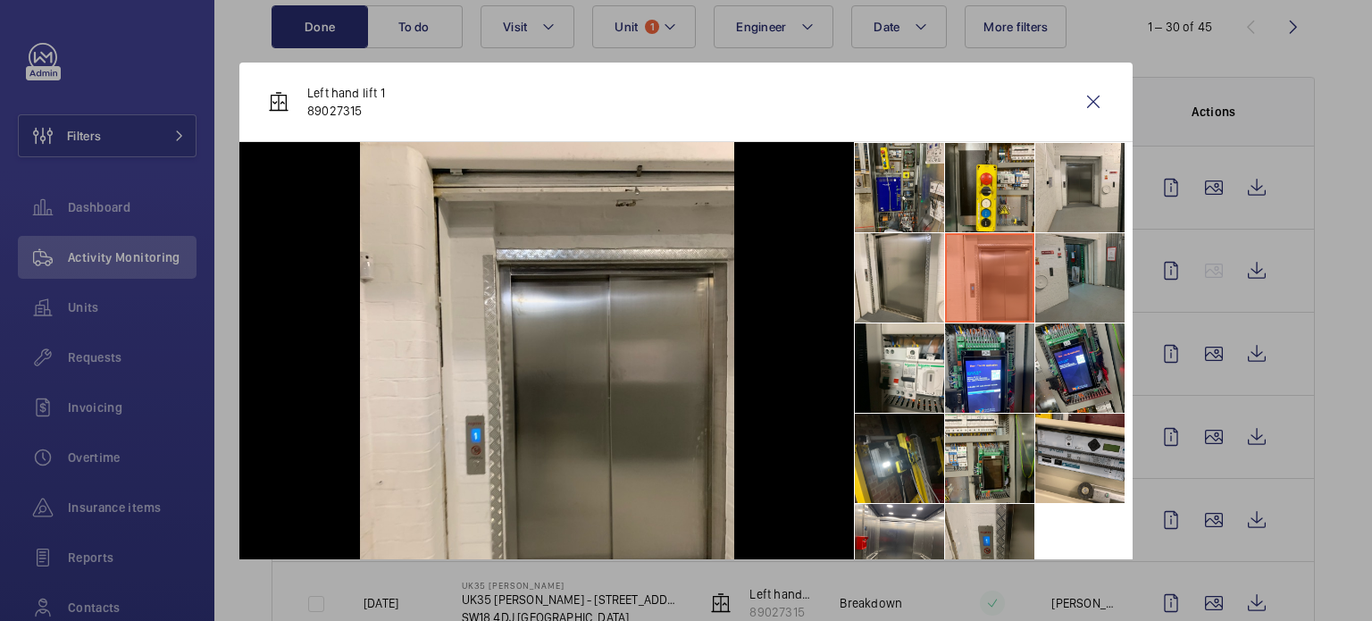
click at [1055, 276] on li at bounding box center [1080, 277] width 89 height 89
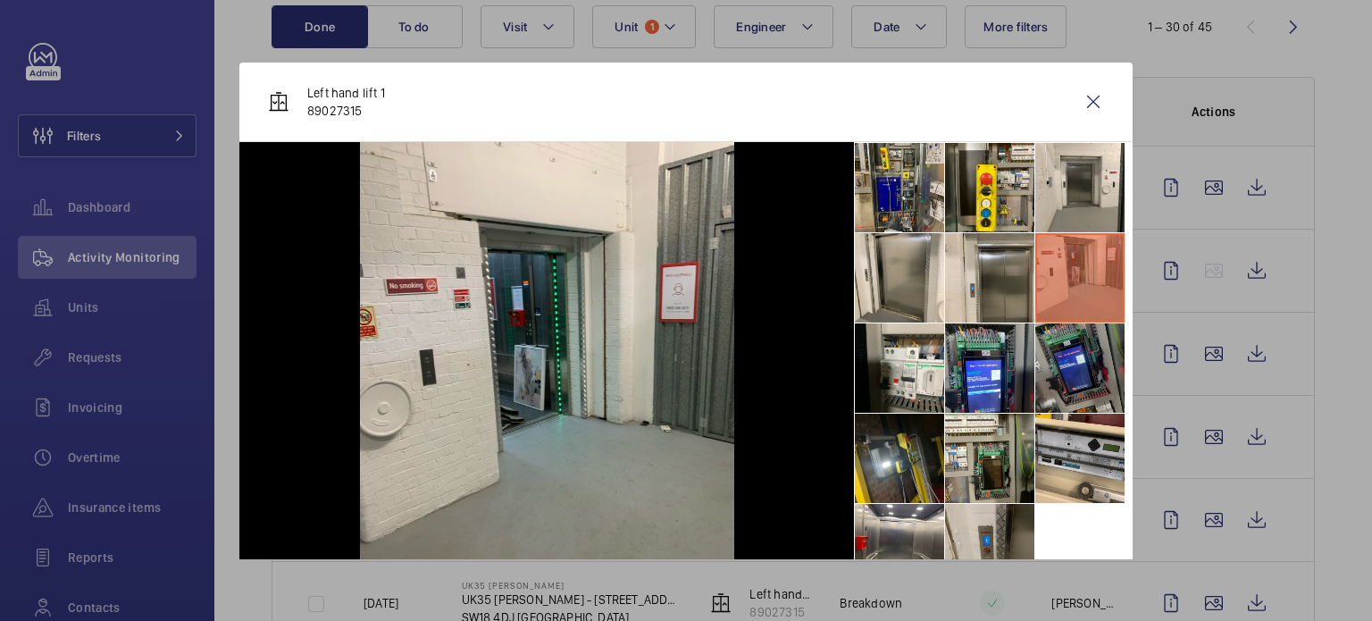
click at [1054, 356] on li at bounding box center [1080, 367] width 89 height 89
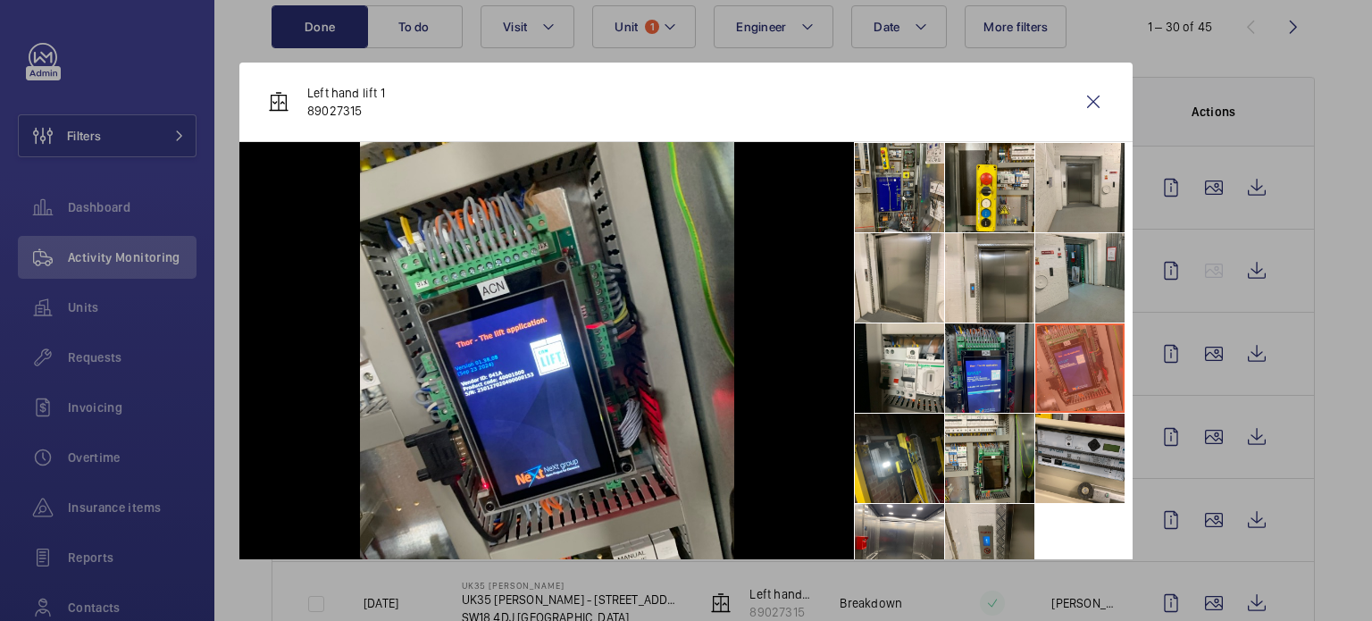
click at [948, 360] on li at bounding box center [989, 367] width 89 height 89
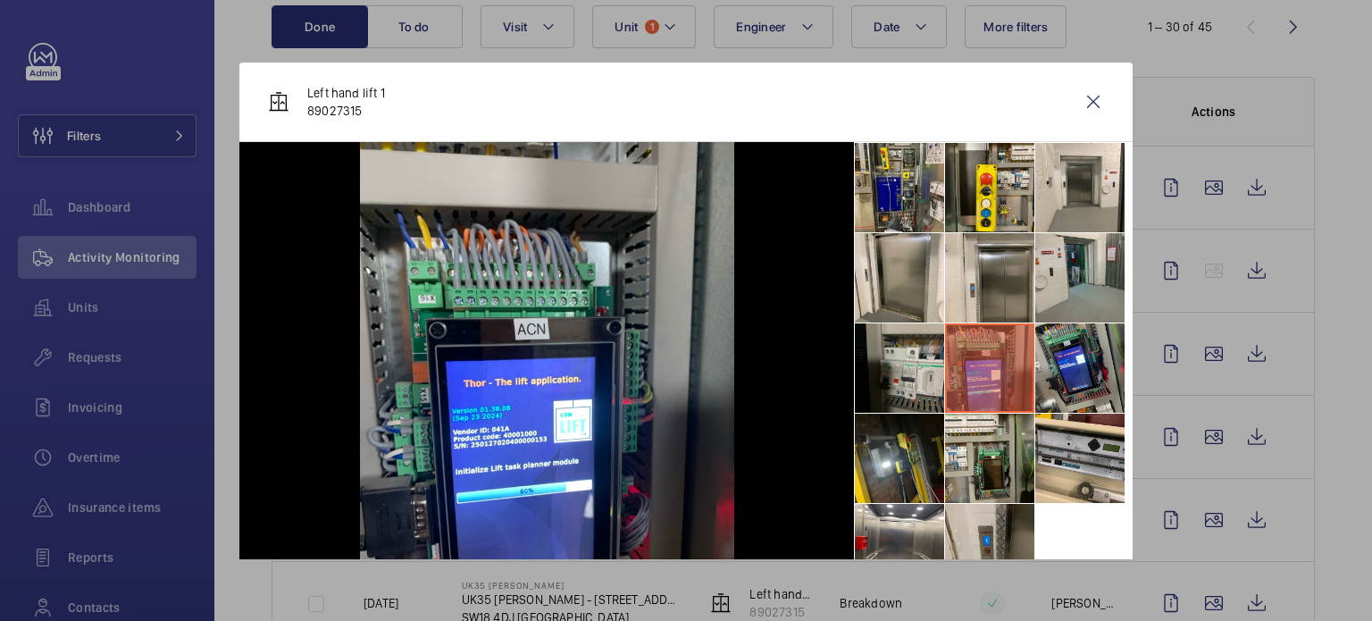
click at [902, 358] on li at bounding box center [899, 367] width 89 height 89
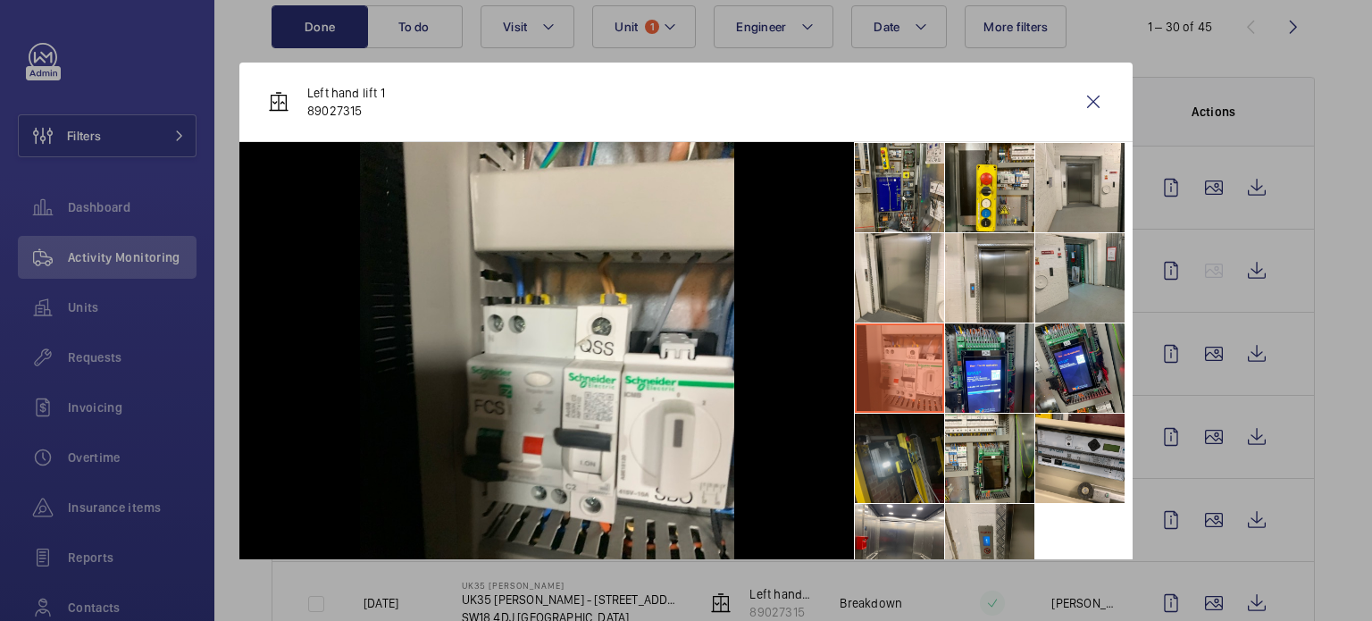
click at [904, 448] on li at bounding box center [899, 458] width 89 height 89
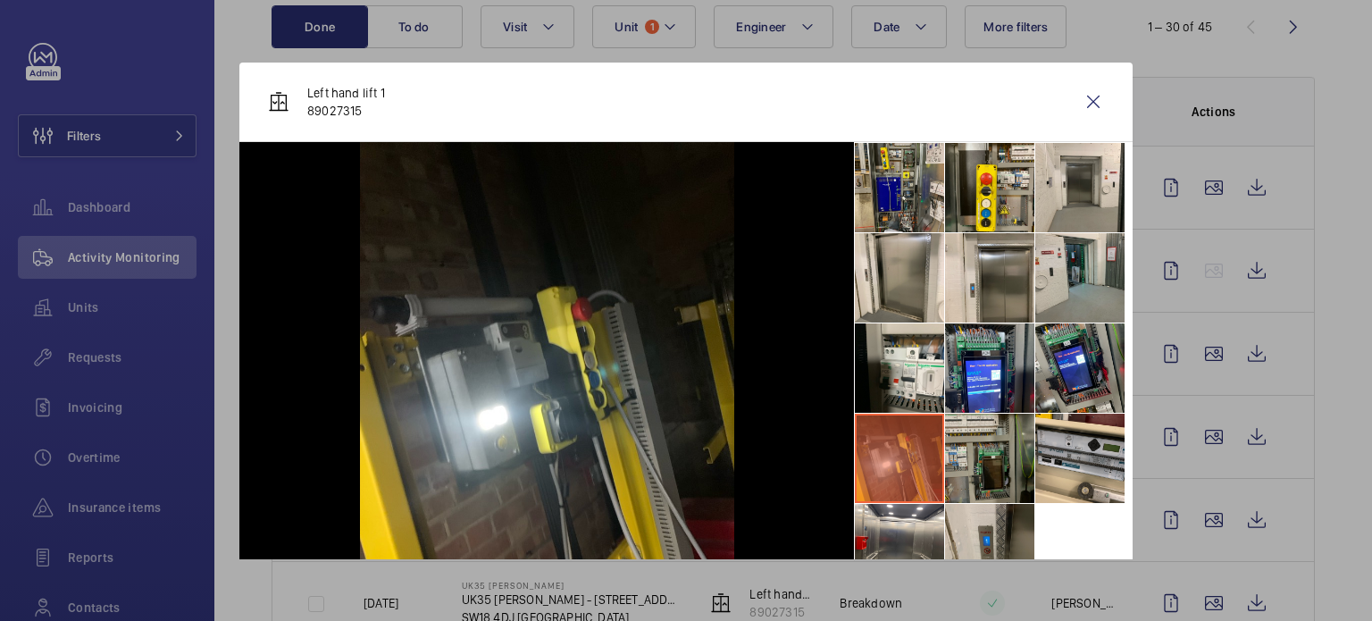
click at [967, 446] on li at bounding box center [989, 458] width 89 height 89
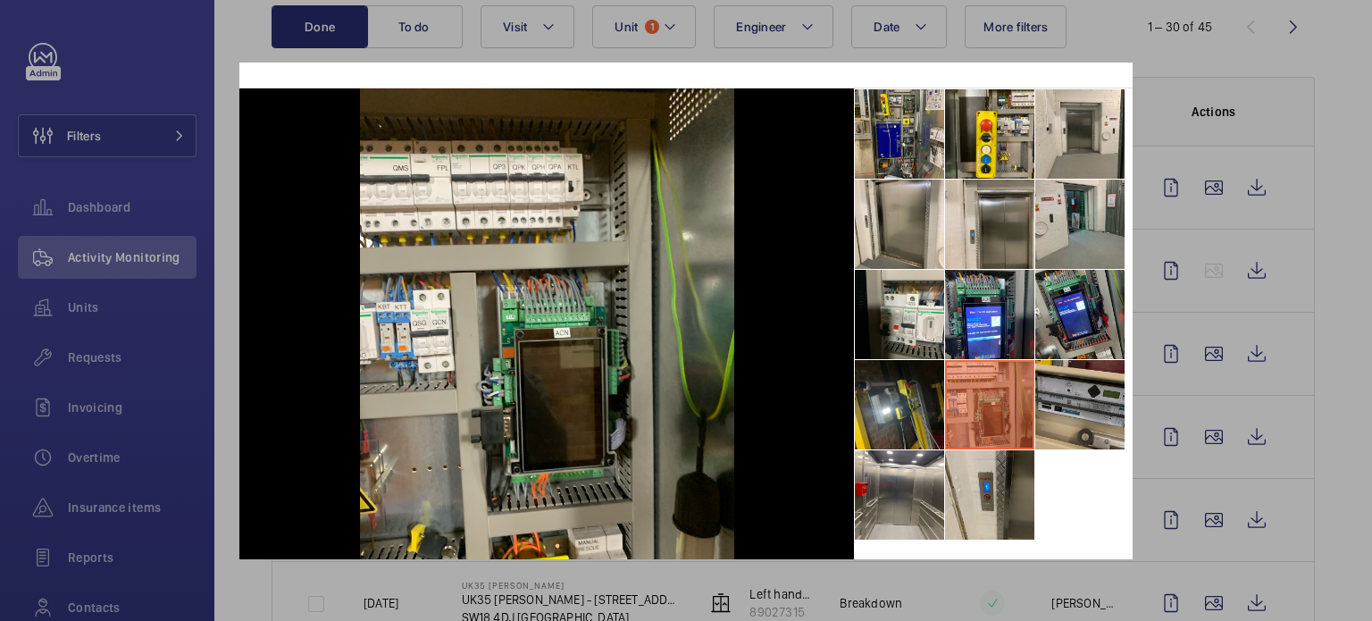
scroll to position [82, 0]
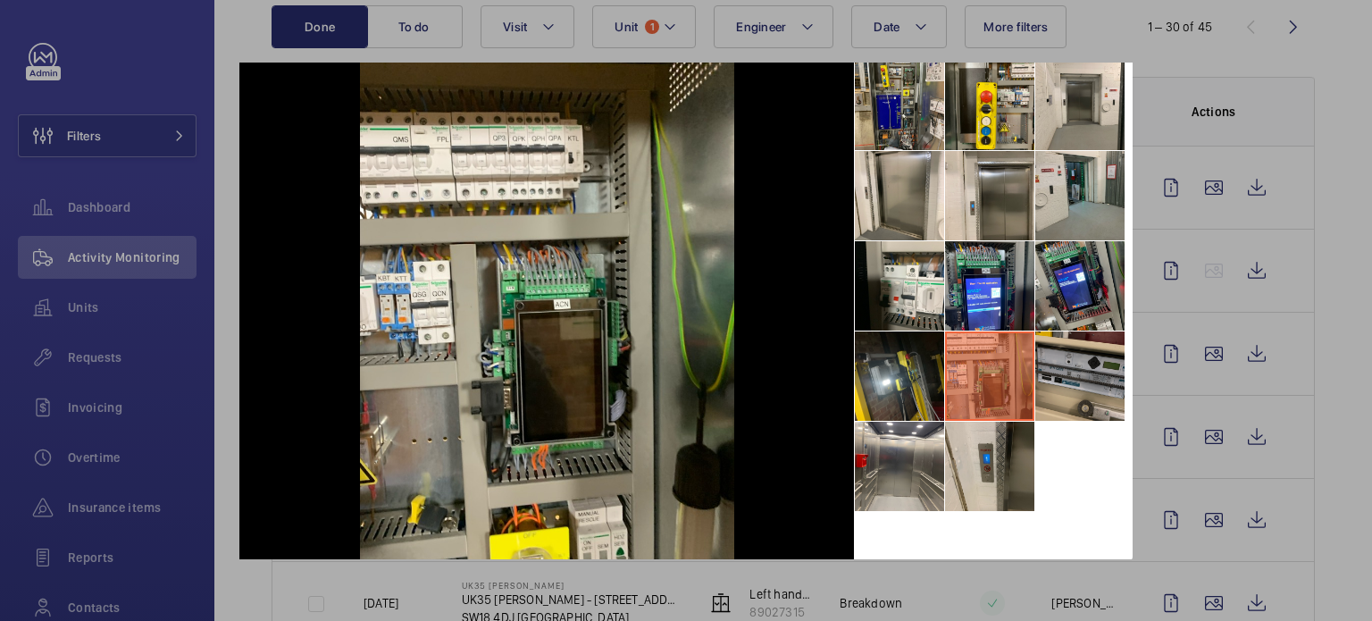
click at [1063, 382] on li at bounding box center [1080, 375] width 89 height 89
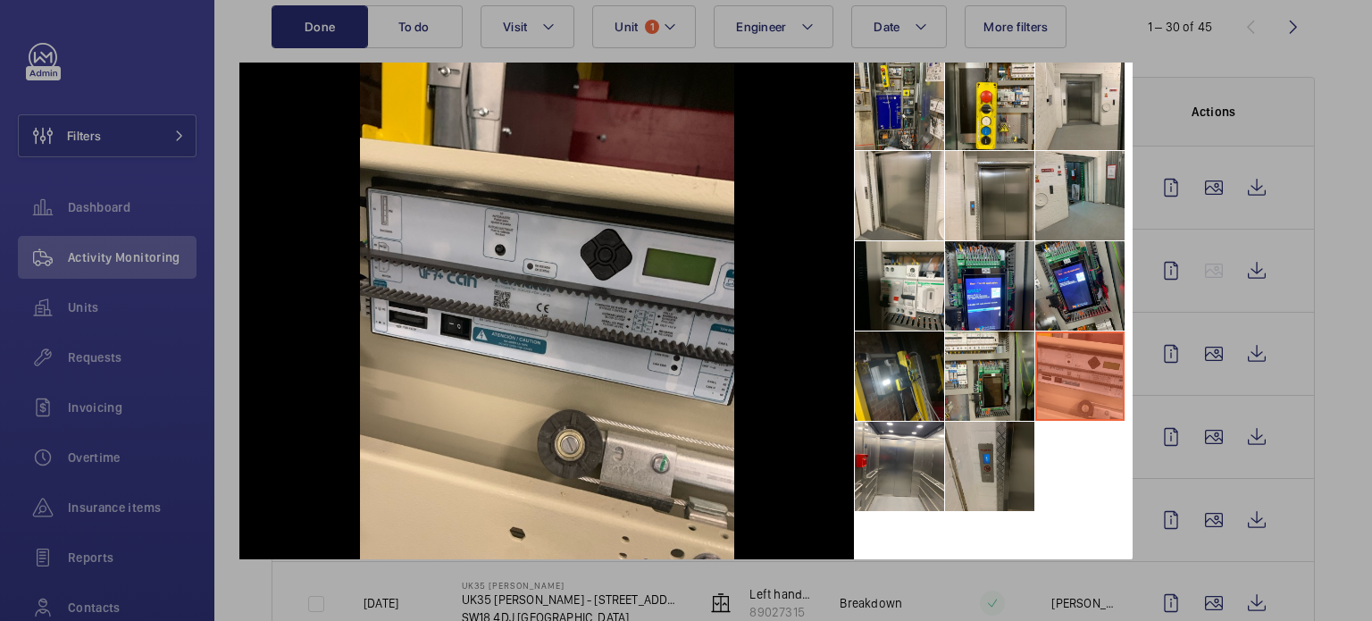
click at [994, 453] on li at bounding box center [989, 466] width 89 height 89
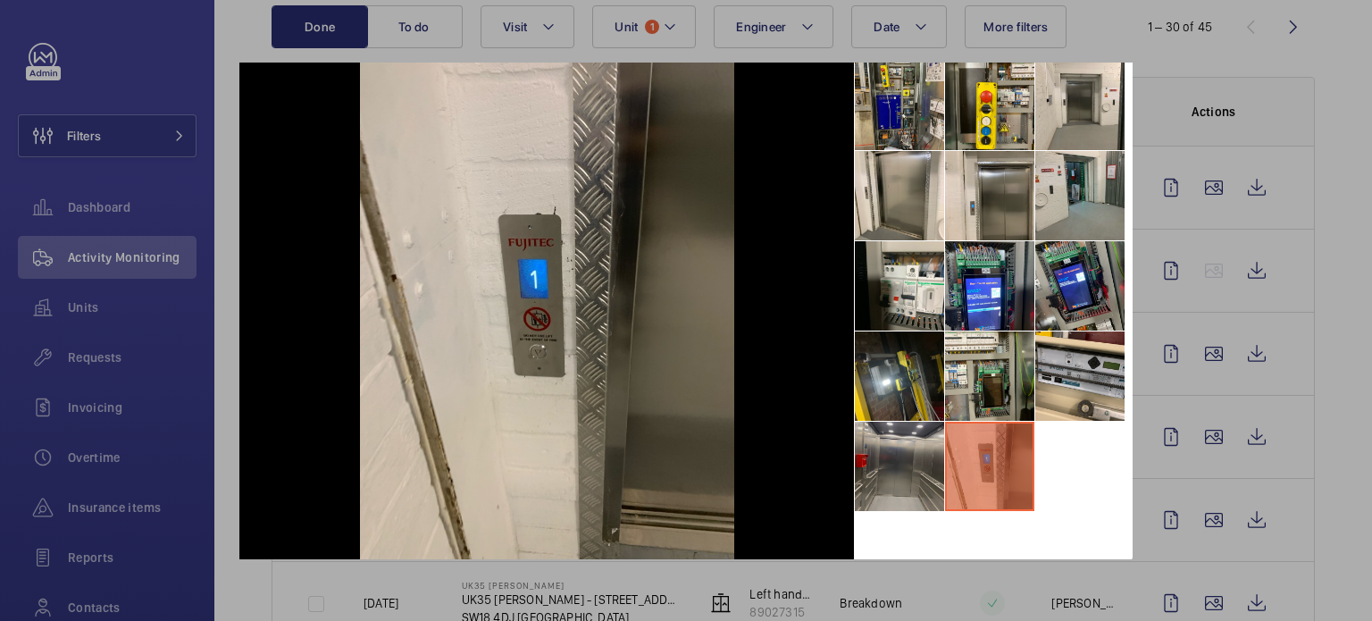
click at [911, 459] on li at bounding box center [899, 466] width 89 height 89
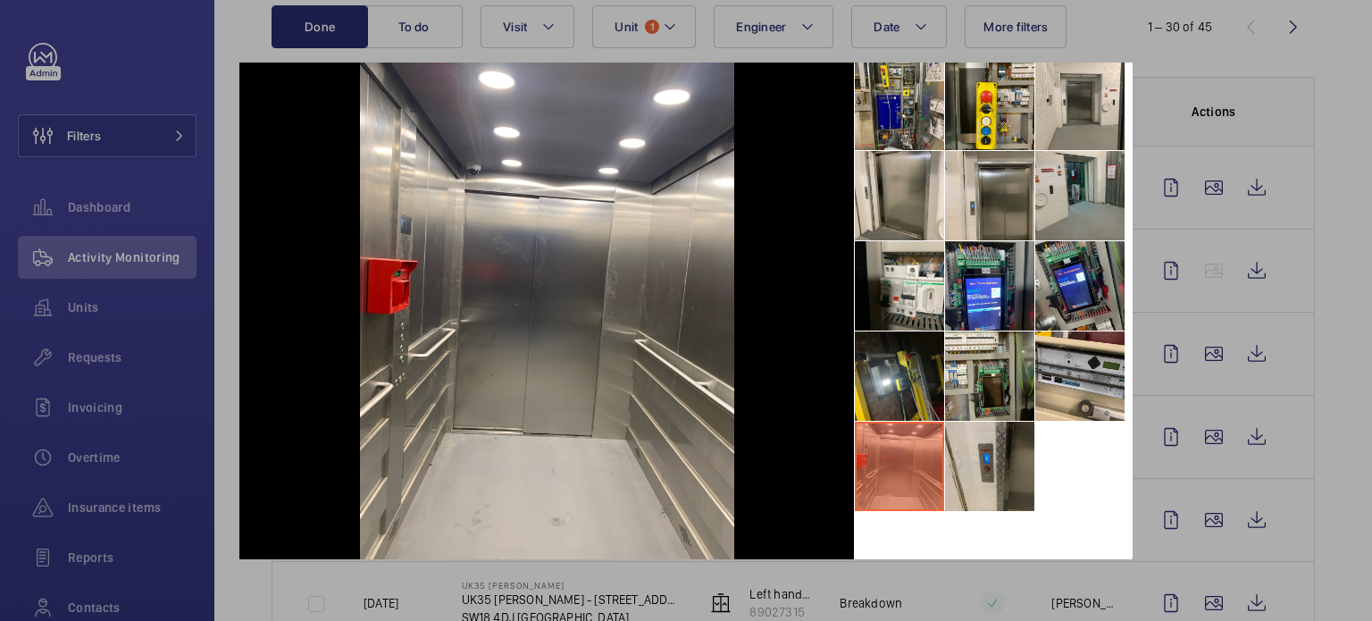
click at [1169, 111] on div at bounding box center [686, 310] width 1372 height 621
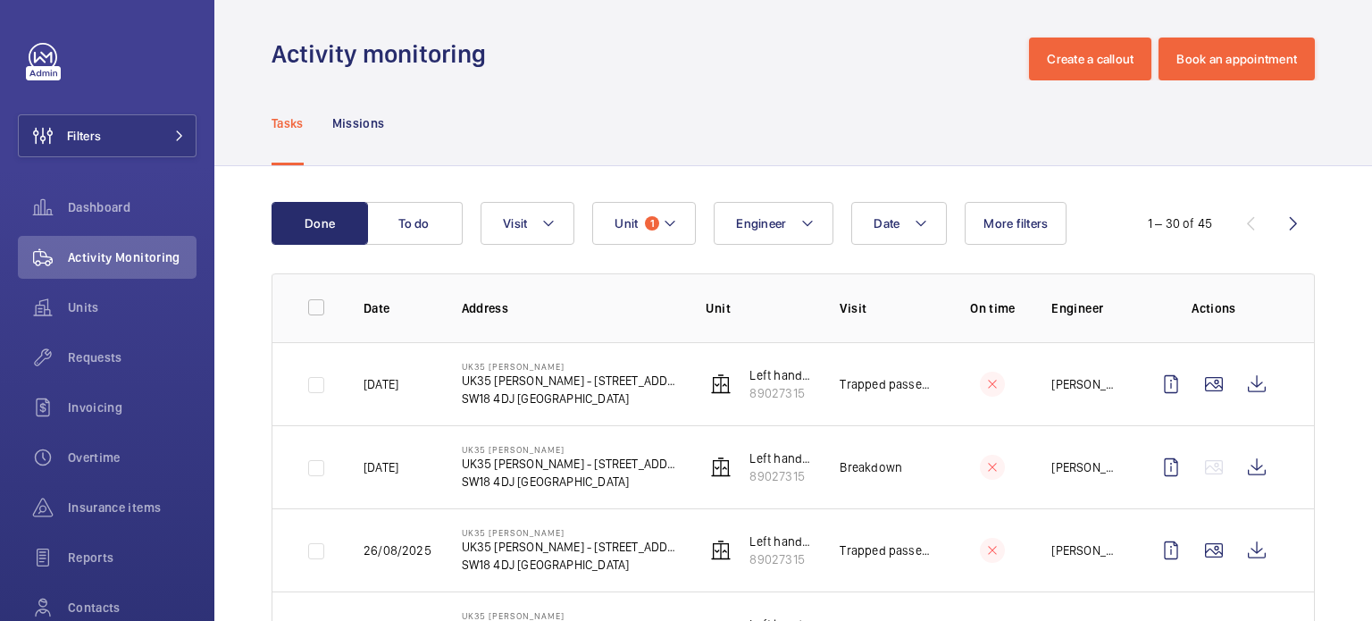
scroll to position [0, 0]
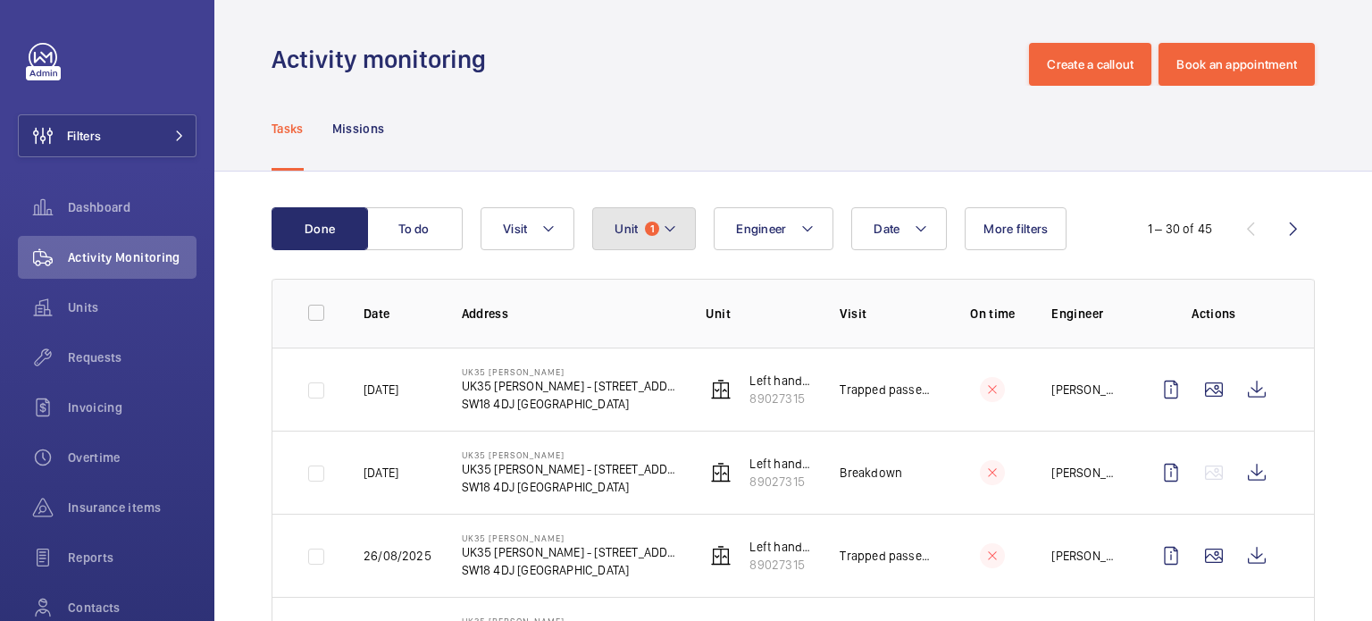
click at [641, 231] on button "Unit 1" at bounding box center [644, 228] width 104 height 43
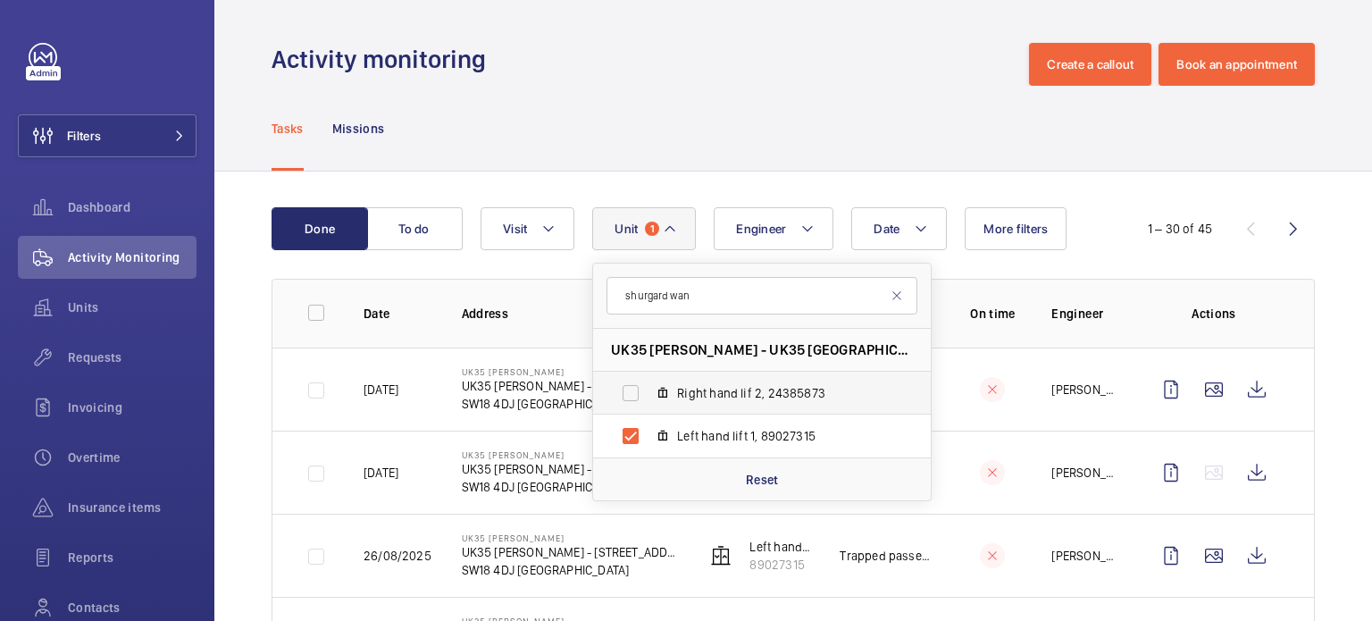
type input "shurgard wan"
click at [636, 389] on label "Right hand lif 2, 24385873" at bounding box center [747, 393] width 309 height 43
click at [636, 389] on input "Right hand lif 2, 24385873" at bounding box center [631, 393] width 36 height 36
checkbox input "true"
click at [633, 433] on label "Left hand lift 1, 89027315" at bounding box center [747, 436] width 309 height 43
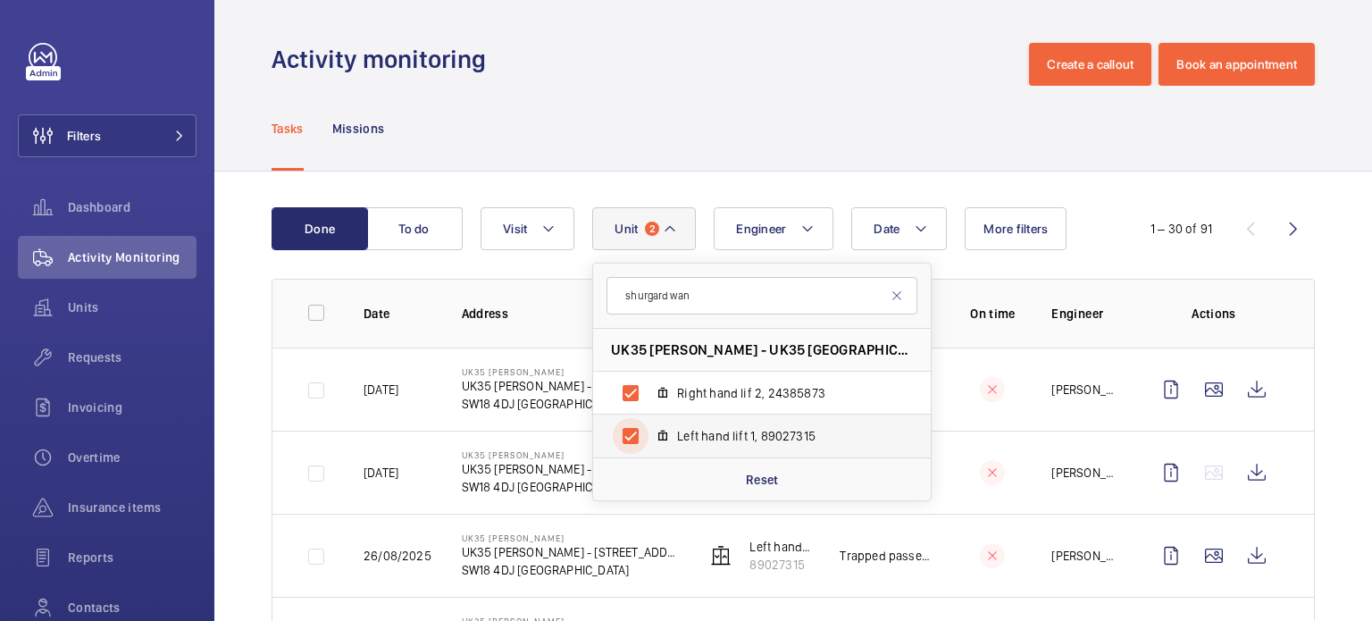
click at [633, 433] on input "Left hand lift 1, 89027315" at bounding box center [631, 436] width 36 height 36
checkbox input "false"
click at [988, 392] on div at bounding box center [992, 389] width 25 height 25
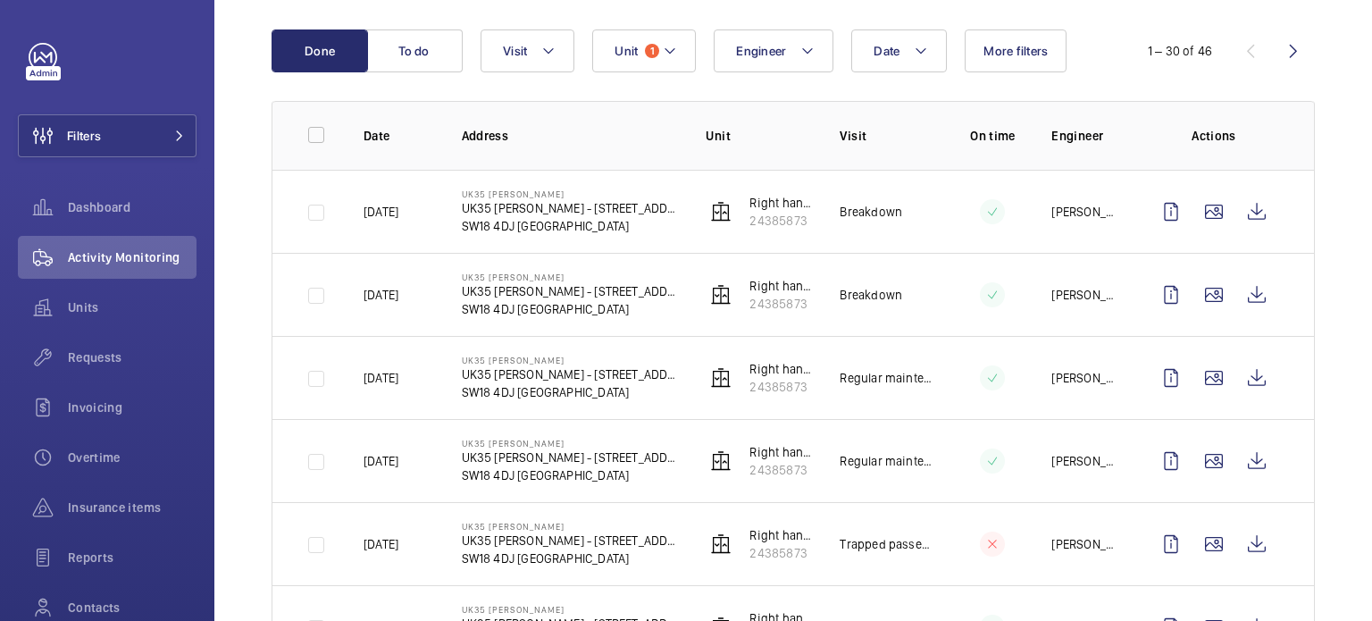
scroll to position [179, 0]
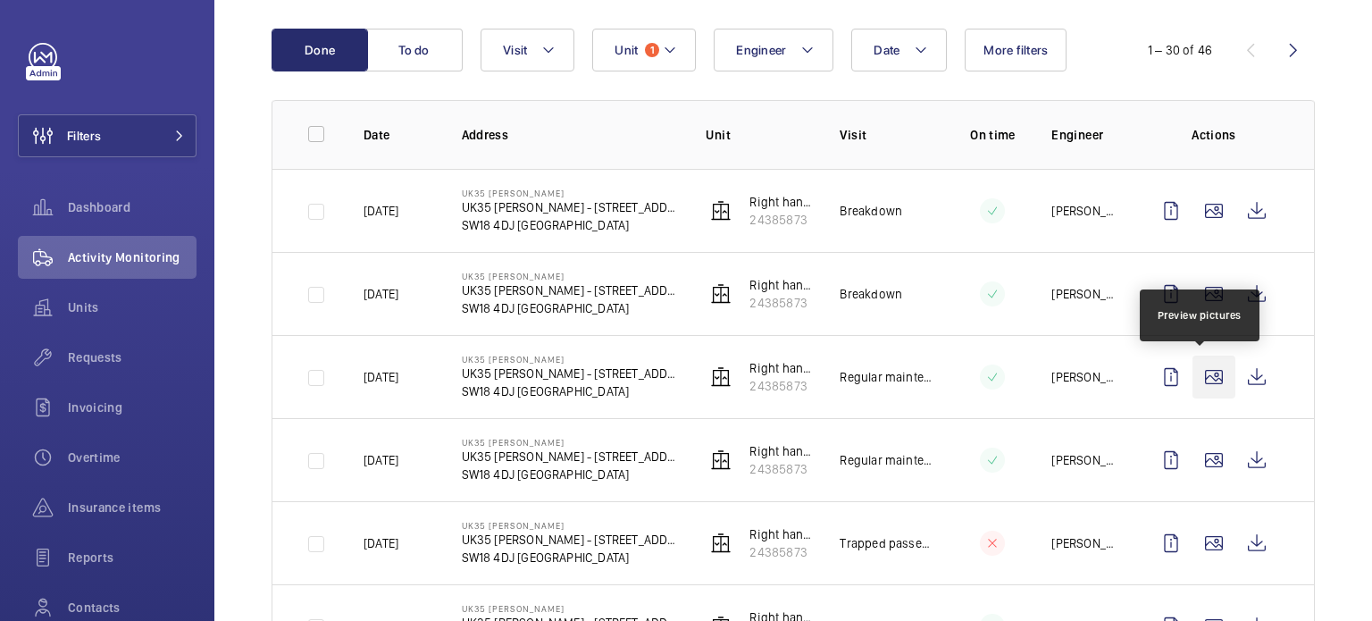
click at [1197, 373] on wm-front-icon-button at bounding box center [1214, 377] width 43 height 43
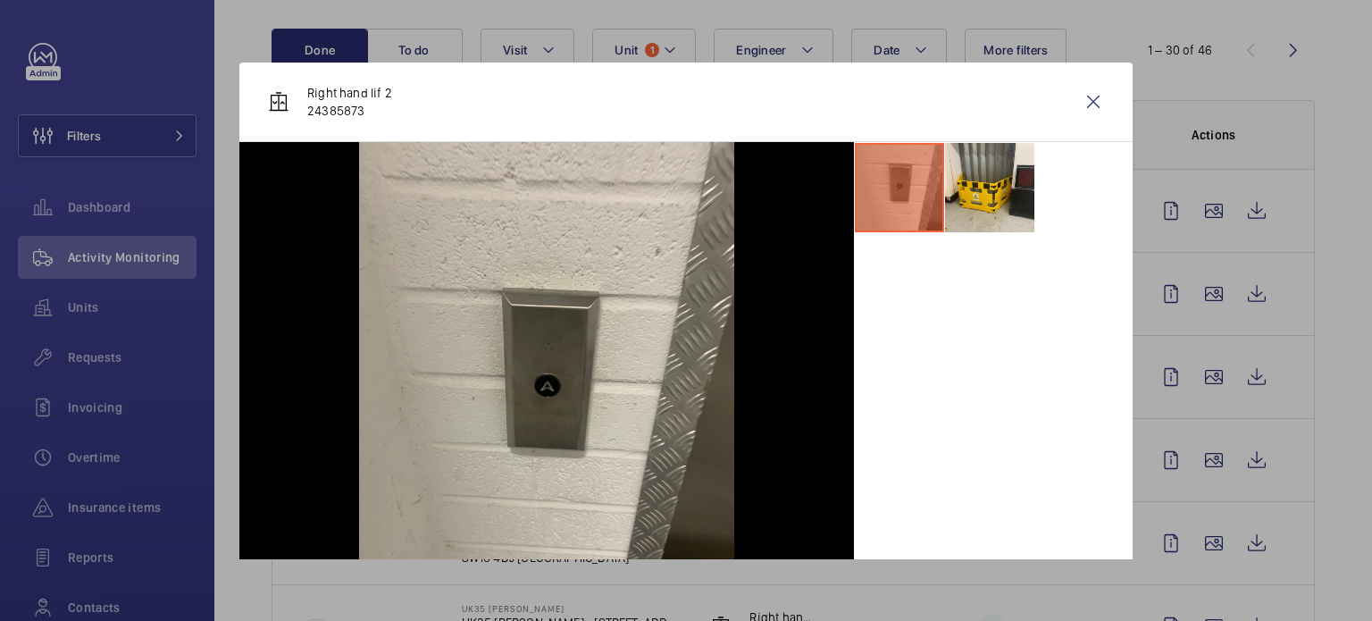
click at [1148, 307] on div at bounding box center [686, 310] width 1372 height 621
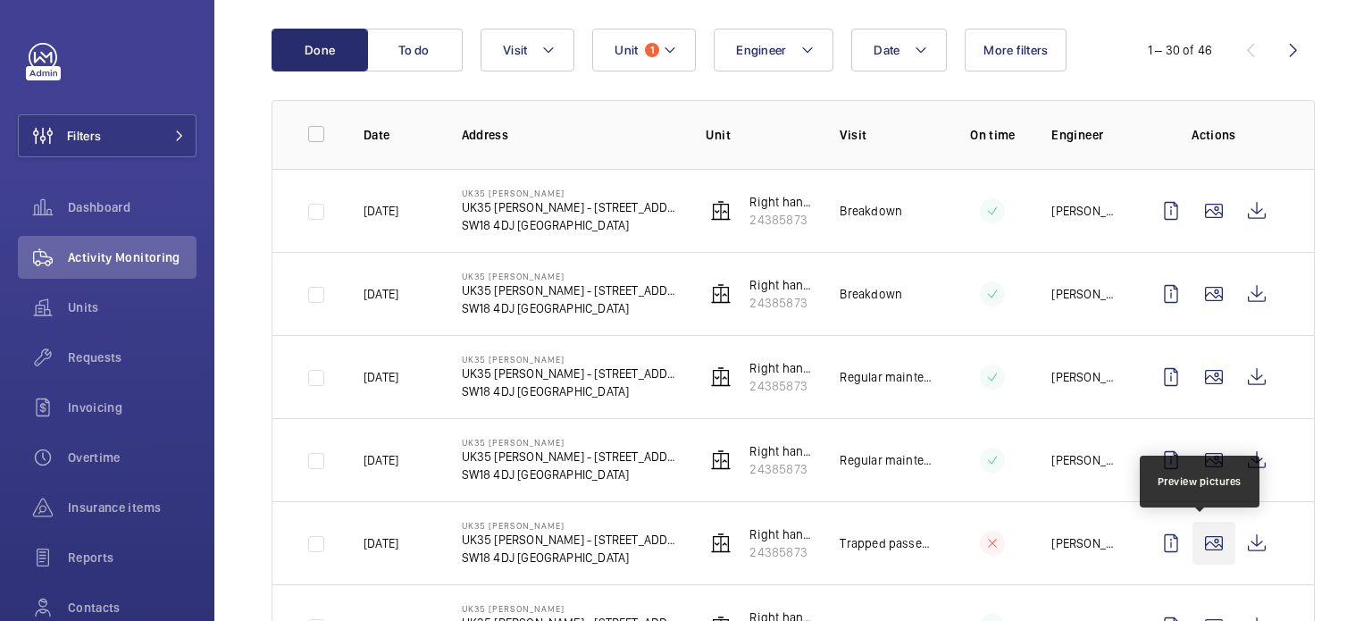
click at [1197, 534] on wm-front-icon-button at bounding box center [1214, 543] width 43 height 43
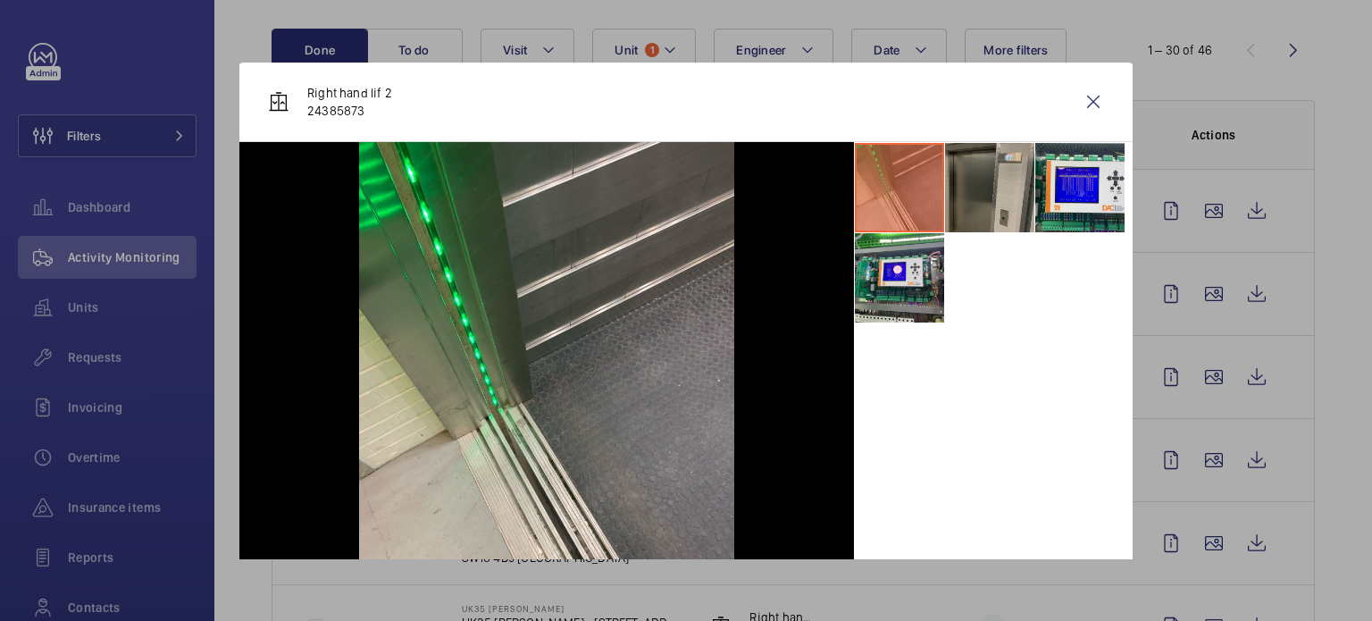
click at [976, 205] on li at bounding box center [989, 187] width 89 height 89
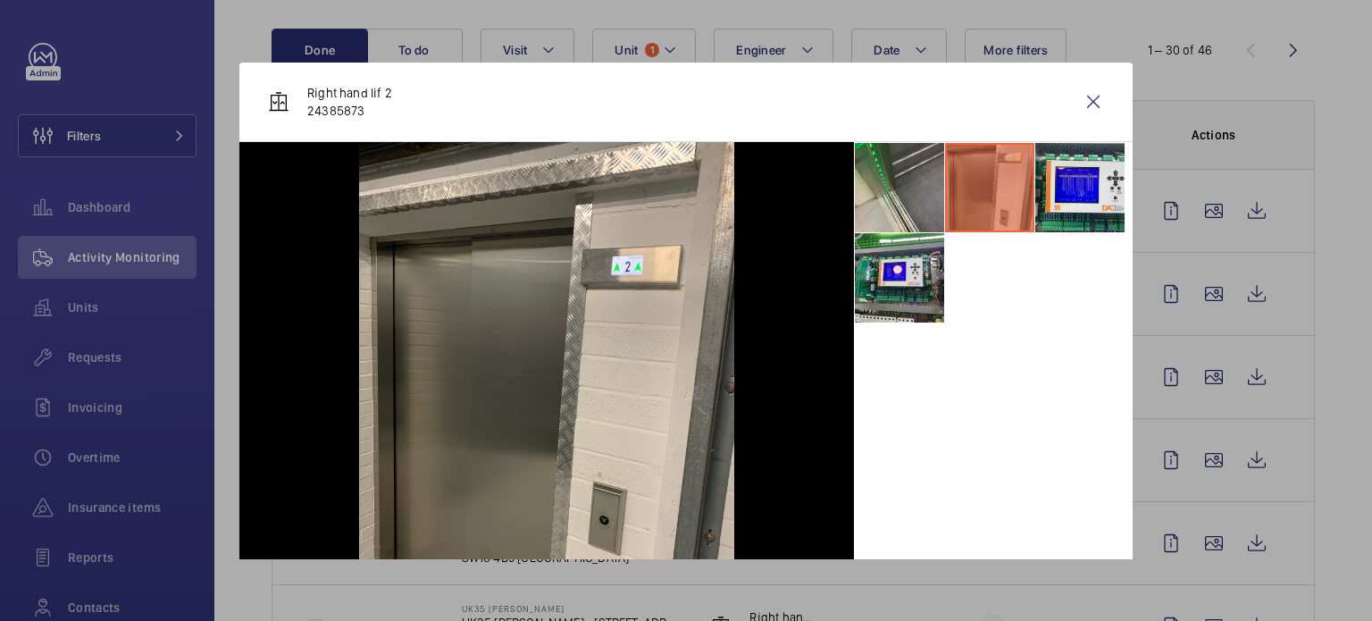
click at [1166, 314] on div at bounding box center [686, 310] width 1372 height 621
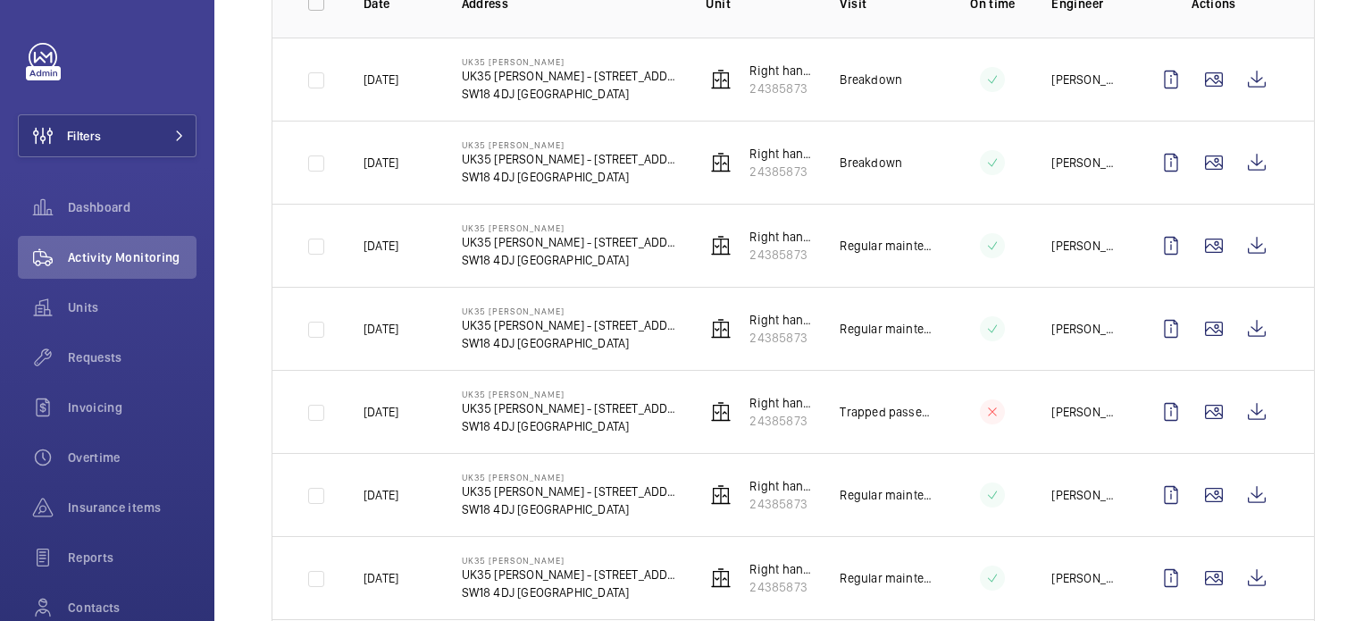
scroll to position [357, 0]
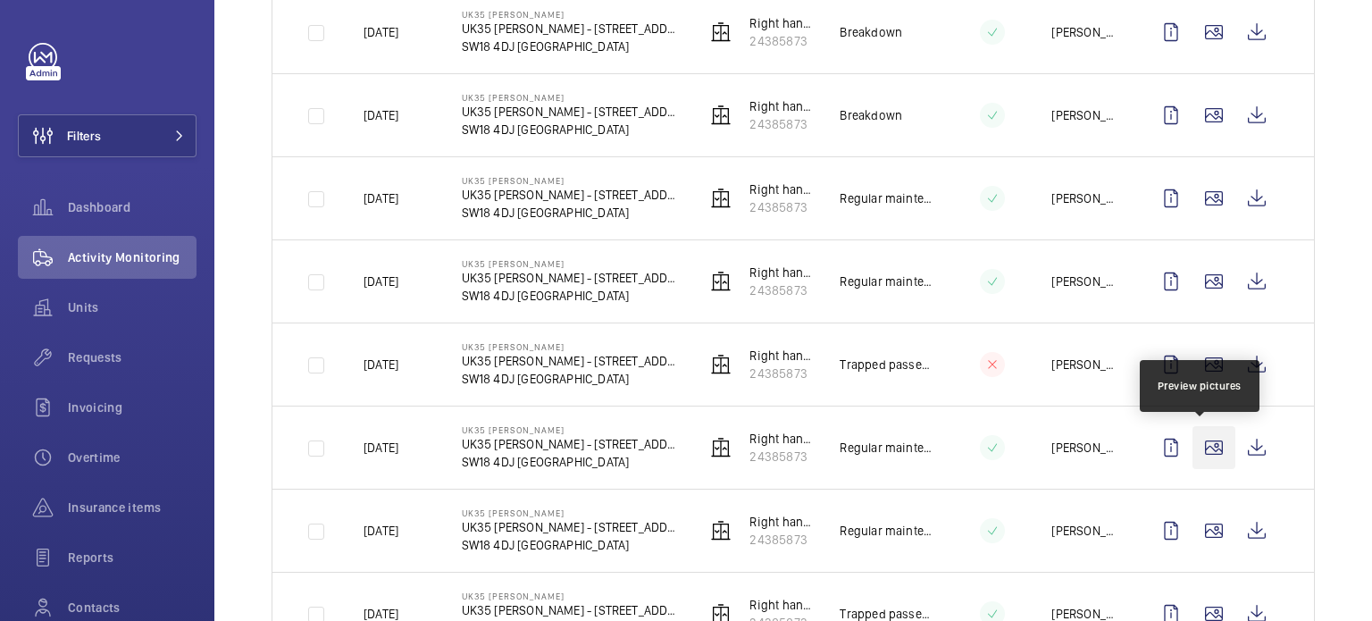
click at [1193, 440] on wm-front-icon-button at bounding box center [1214, 447] width 43 height 43
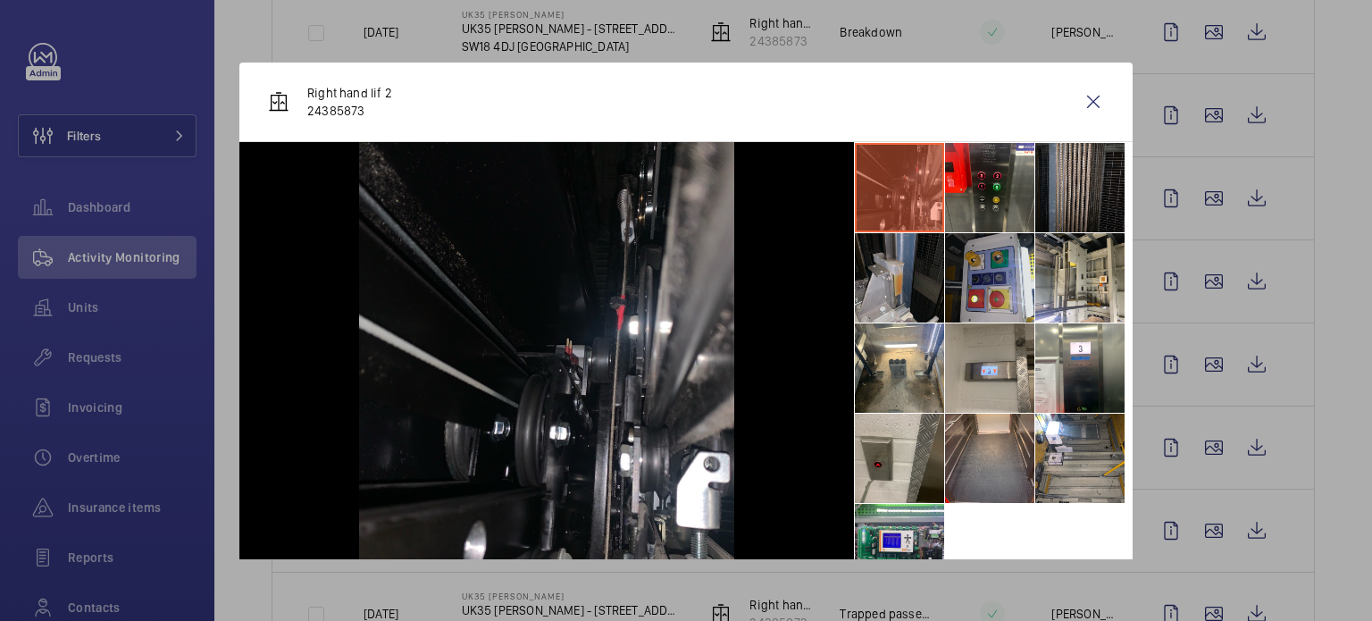
click at [986, 292] on li at bounding box center [989, 277] width 89 height 89
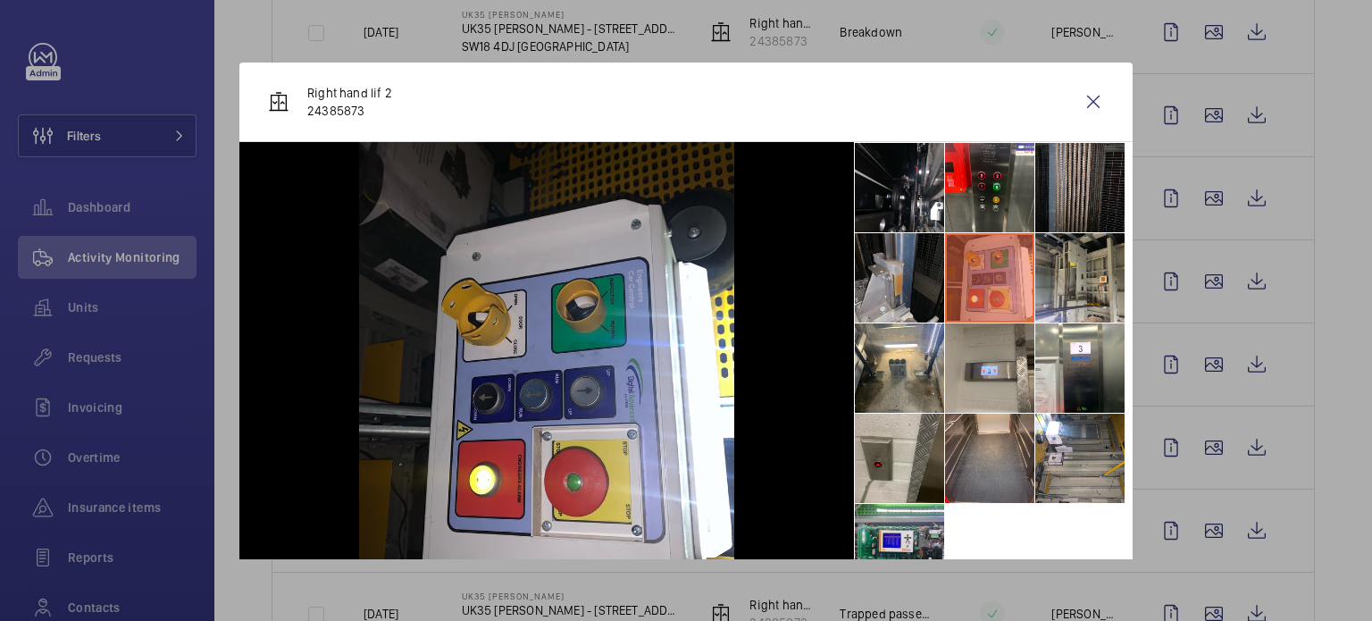
click at [1048, 280] on li at bounding box center [1080, 277] width 89 height 89
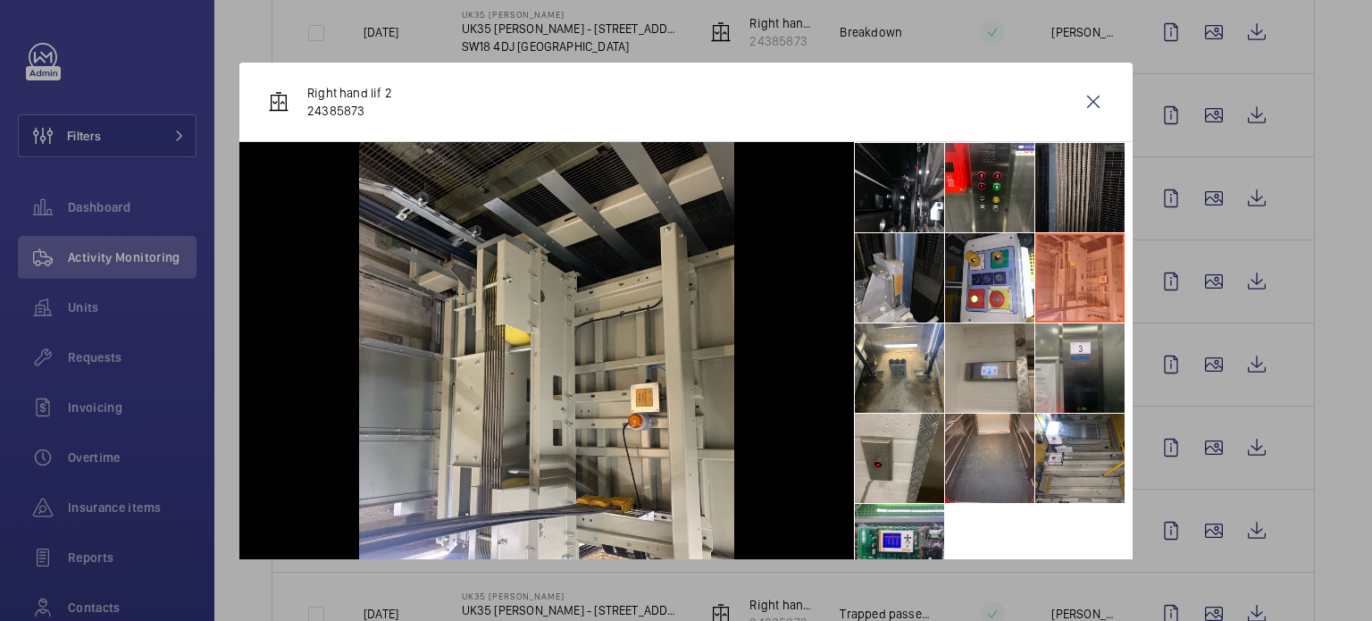
click at [1054, 374] on li at bounding box center [1080, 367] width 89 height 89
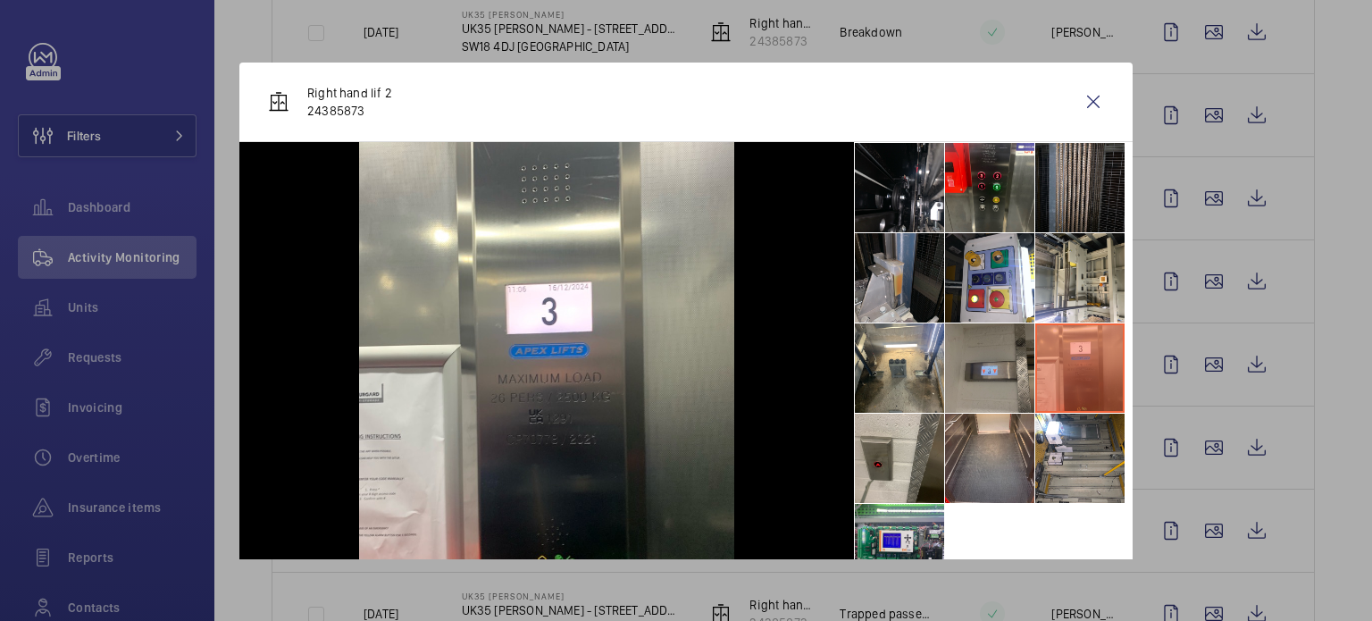
click at [979, 375] on li at bounding box center [989, 367] width 89 height 89
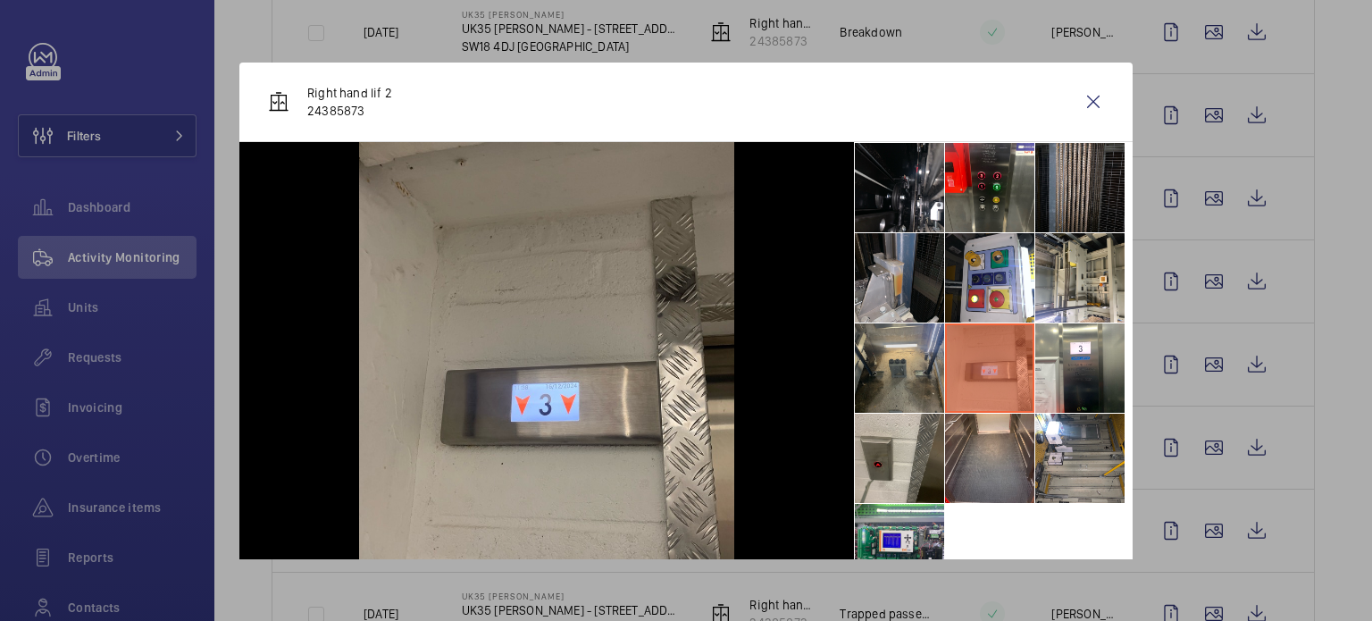
click at [906, 369] on li at bounding box center [899, 367] width 89 height 89
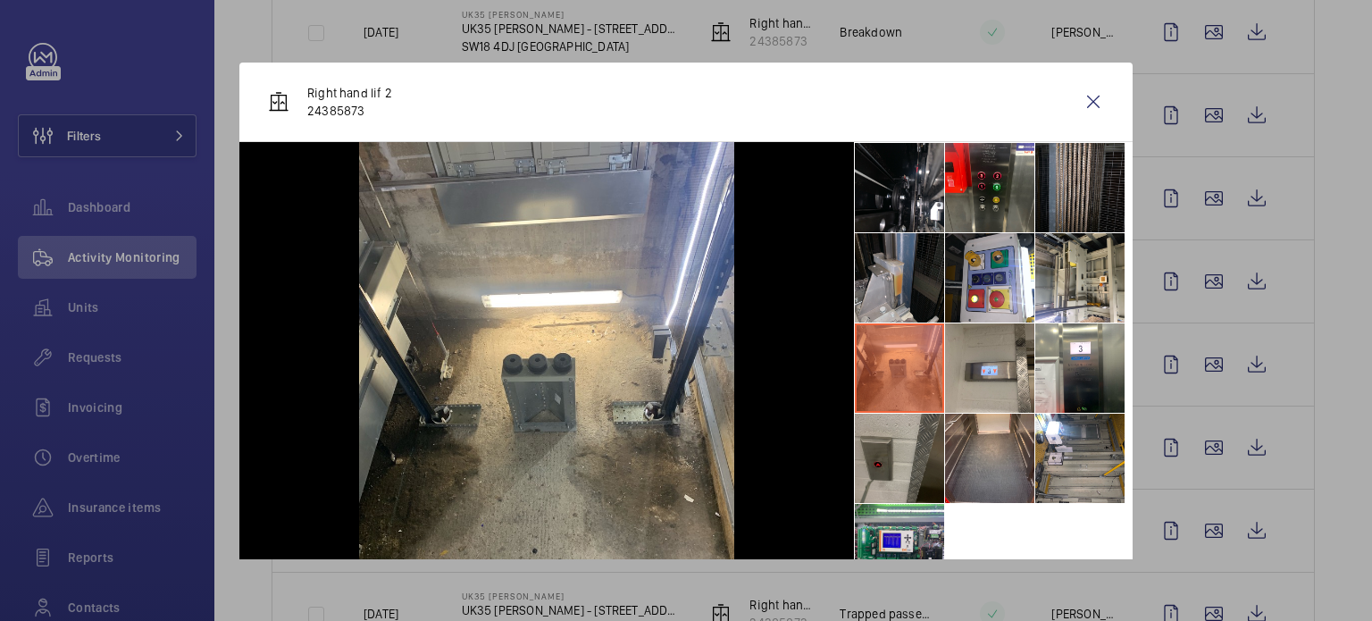
click at [915, 446] on li at bounding box center [899, 458] width 89 height 89
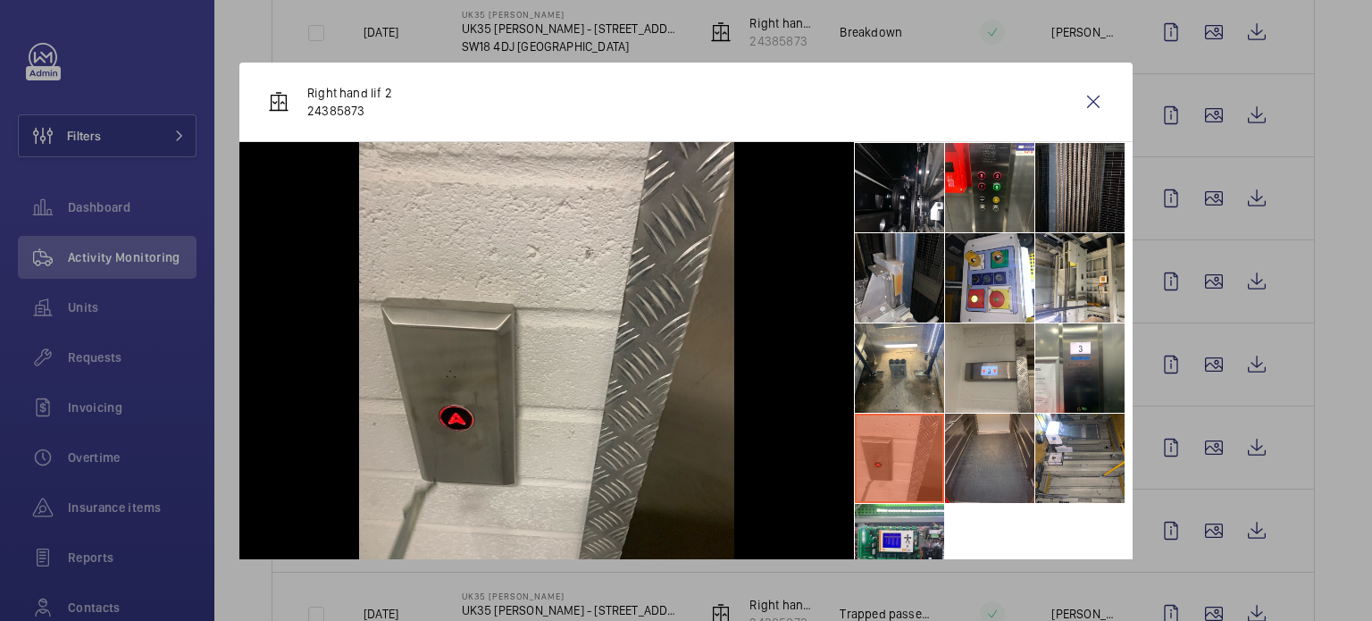
click at [990, 445] on li at bounding box center [989, 458] width 89 height 89
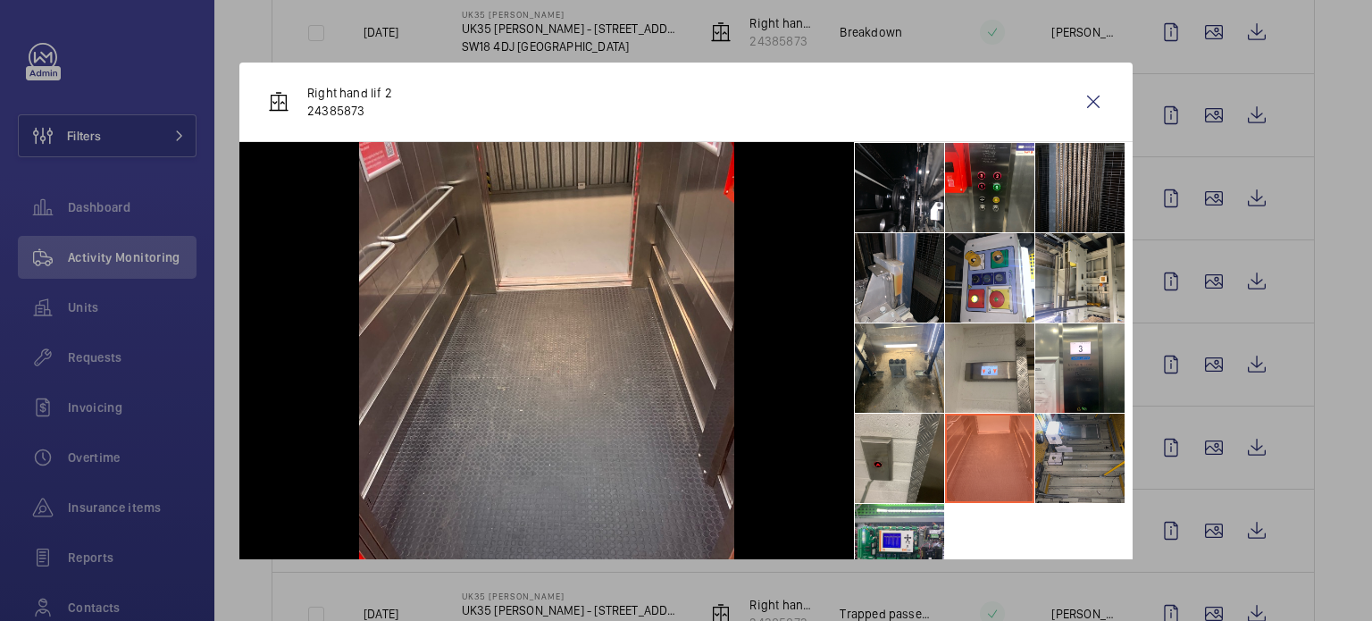
click at [1040, 440] on li at bounding box center [1080, 458] width 89 height 89
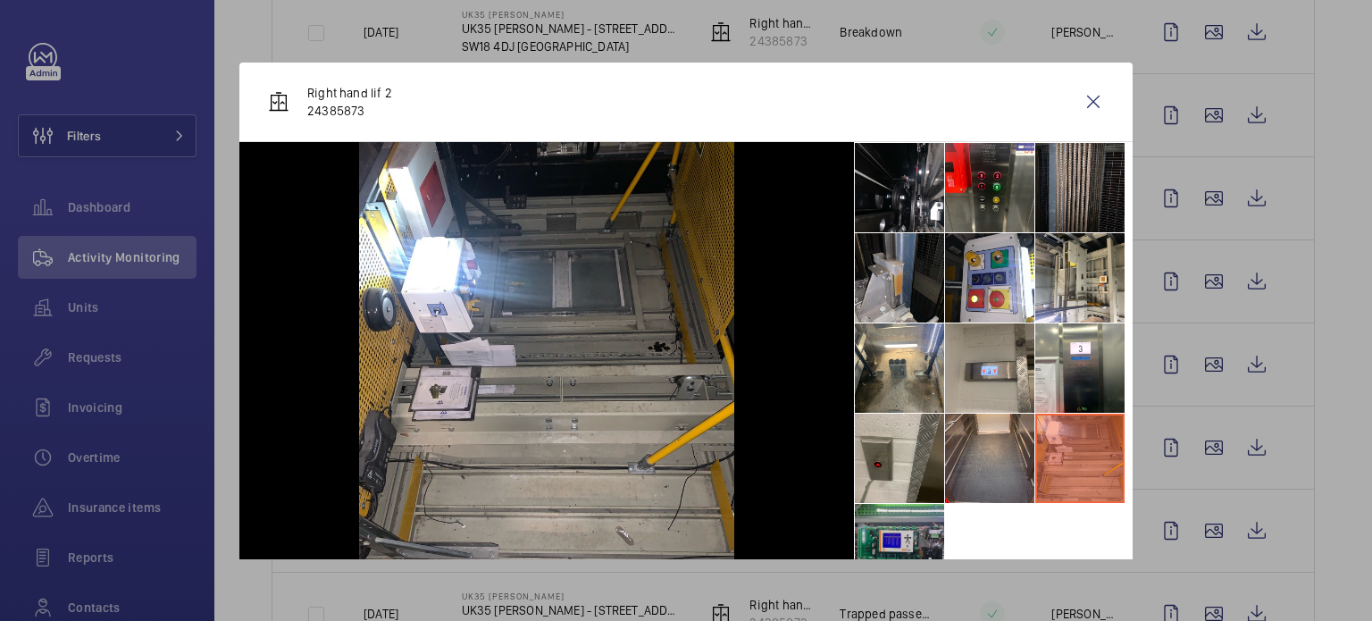
click at [884, 520] on li at bounding box center [899, 548] width 89 height 89
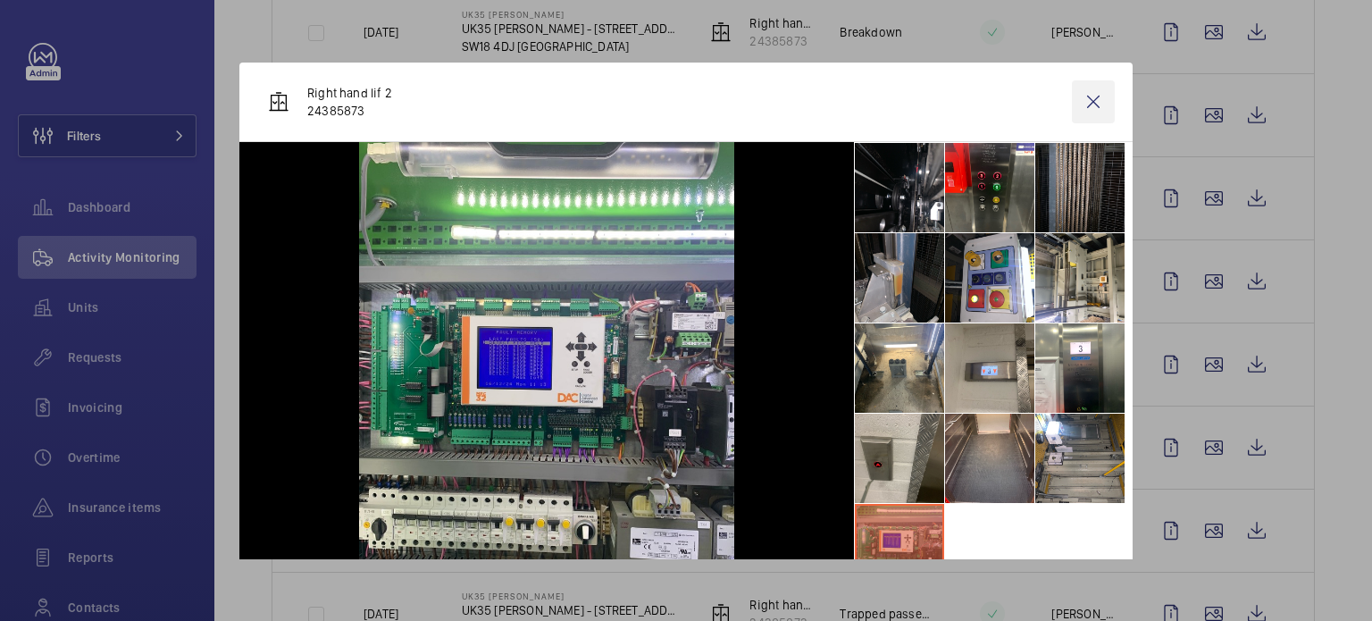
click at [1076, 99] on wm-front-icon-button at bounding box center [1093, 101] width 43 height 43
